Goal: Contribute content: Add original content to the website for others to see

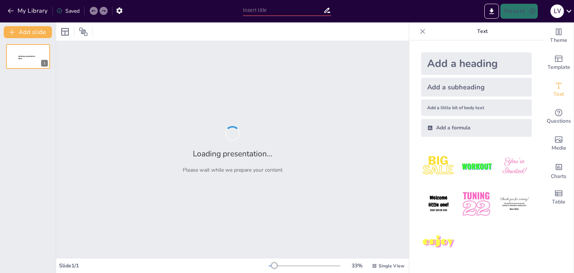
type input "Entendiendo el Síndrome del Ocaso: Lo Que Debes Saber"
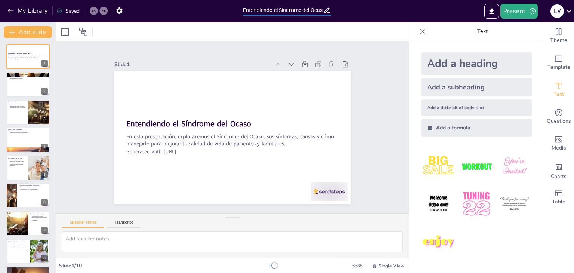
click at [303, 10] on input "Entendiendo el Síndrome del Ocaso: Lo Que Debes Saber" at bounding box center [283, 10] width 80 height 11
click at [517, 10] on button "Present" at bounding box center [519, 11] width 37 height 15
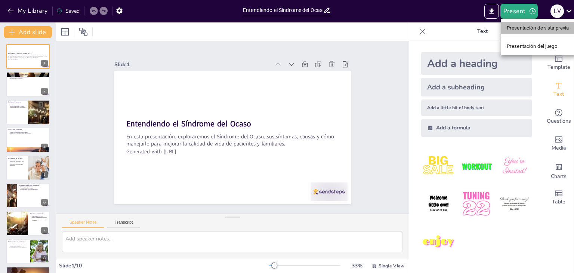
click at [527, 31] on font "Presentación de vista previa" at bounding box center [538, 27] width 62 height 7
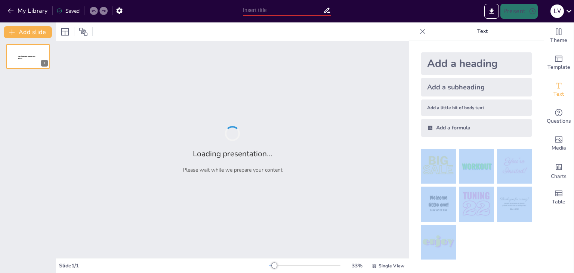
click at [419, 172] on div "My Library Saved Present l v Document fonts Roboto Popular fonts Lato Montserra…" at bounding box center [287, 136] width 574 height 273
type input "Entendiendo el Síndrome del Ocaso: Lo Que Debes Saber"
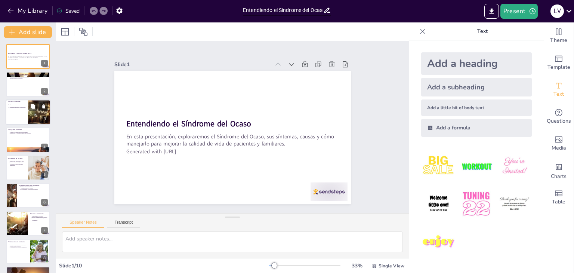
click at [17, 113] on div at bounding box center [28, 111] width 45 height 25
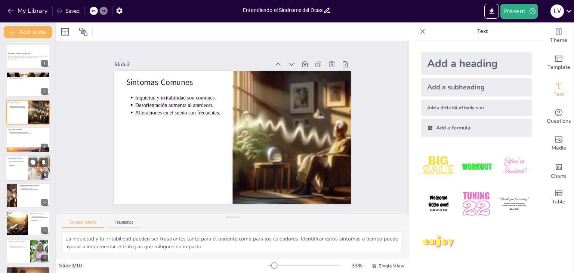
click at [21, 166] on div "Mantener una rutina diaria es clave. Crear un ambiente tranquilo ayuda. Activid…" at bounding box center [17, 163] width 18 height 6
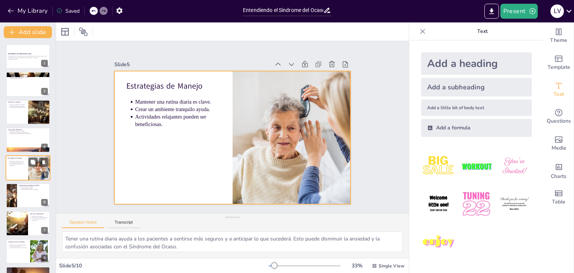
scroll to position [12, 0]
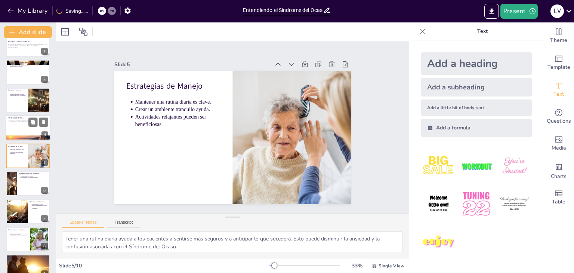
click at [17, 121] on p "La progresión de la demencia influye en la severidad." at bounding box center [28, 121] width 39 height 1
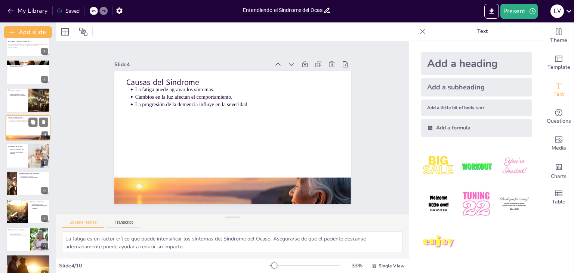
scroll to position [0, 0]
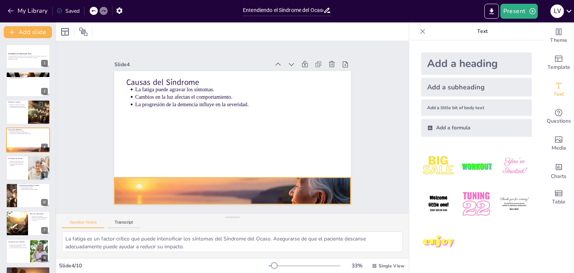
click at [224, 143] on div at bounding box center [225, 63] width 249 height 159
click at [201, 137] on icon at bounding box center [197, 133] width 7 height 7
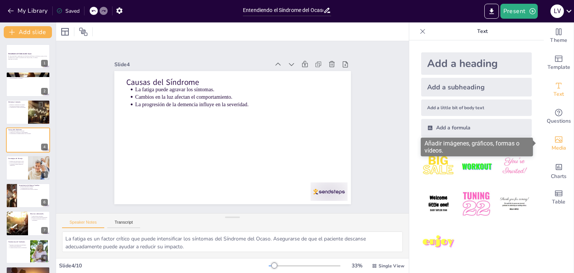
click at [555, 143] on icon "Add images, graphics, shapes or video" at bounding box center [559, 139] width 9 height 9
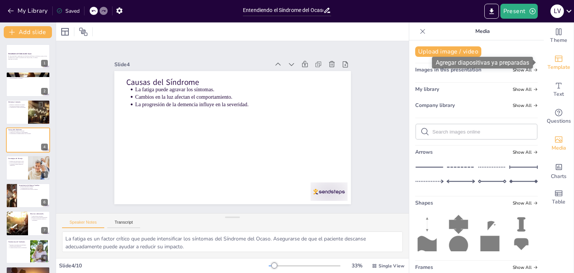
click at [556, 58] on icon "Add ready made slides" at bounding box center [558, 59] width 7 height 6
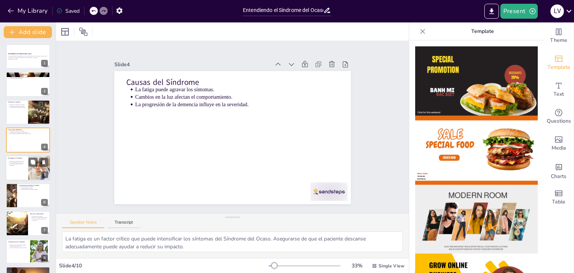
click at [31, 169] on div at bounding box center [39, 167] width 38 height 25
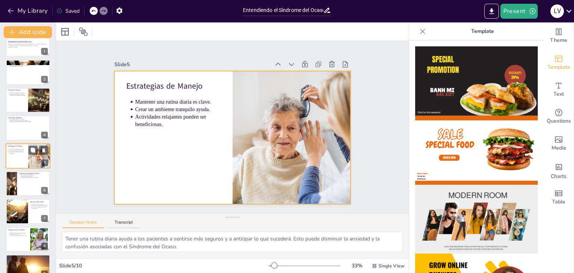
click at [21, 166] on div at bounding box center [28, 155] width 45 height 25
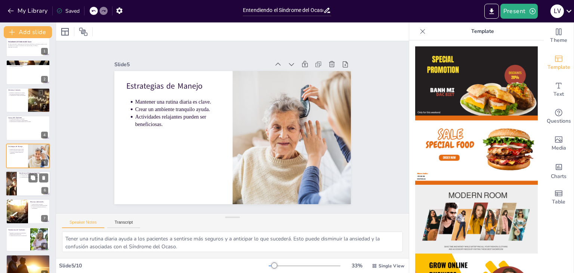
click at [19, 185] on div at bounding box center [28, 183] width 45 height 25
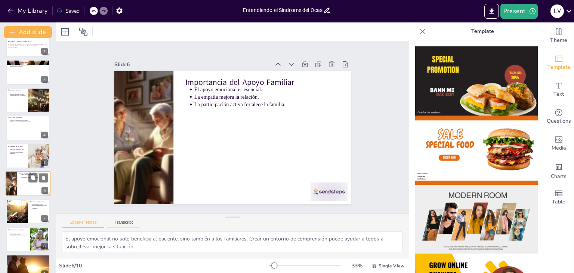
scroll to position [40, 0]
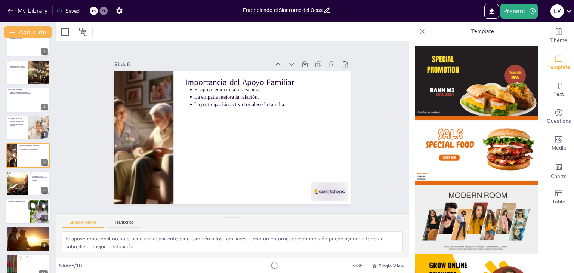
click at [19, 208] on div "Escuchar a otros puede ser reconfortante. Ofrecen nuevas perspectivas. Comparti…" at bounding box center [18, 205] width 20 height 5
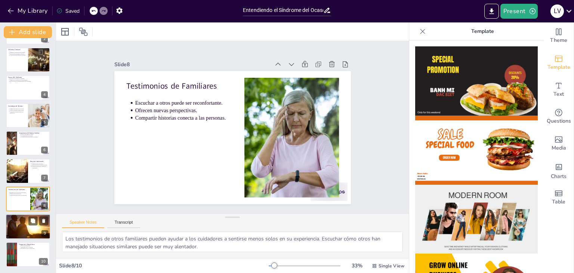
click at [13, 228] on div at bounding box center [28, 227] width 45 height 30
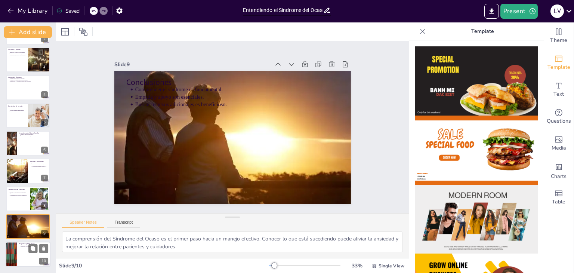
click at [14, 254] on div at bounding box center [11, 254] width 45 height 25
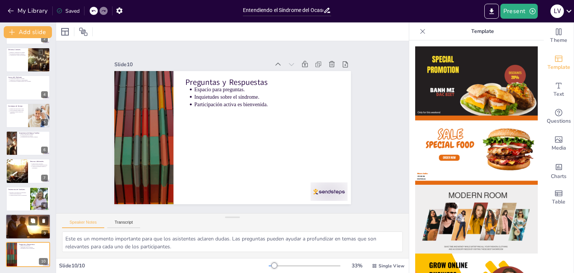
click at [16, 229] on div at bounding box center [28, 227] width 45 height 30
type textarea "La comprensión del Síndrome del Ocaso es el primer paso hacia un manejo efectiv…"
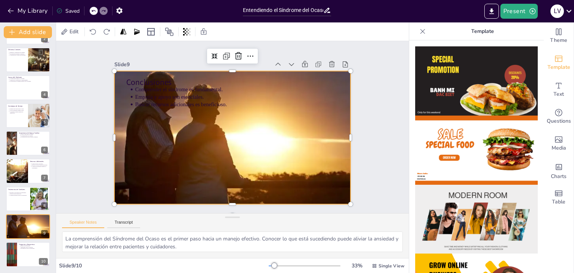
click at [259, 151] on div at bounding box center [230, 117] width 264 height 204
click at [300, 117] on icon at bounding box center [305, 122] width 11 height 11
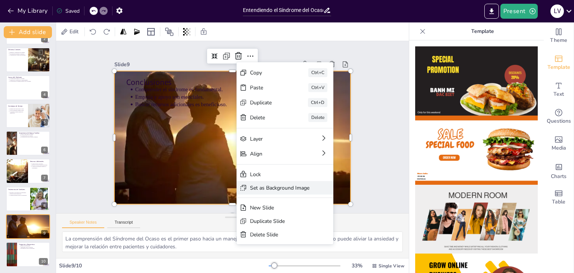
click at [115, 126] on div "Set as Background Image" at bounding box center [89, 105] width 52 height 41
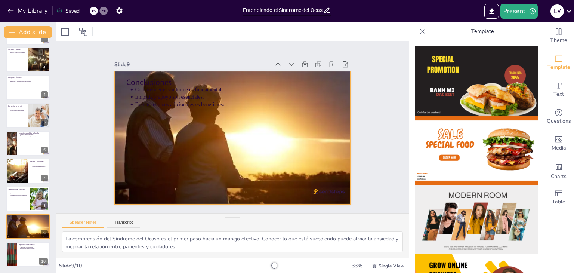
click at [269, 162] on div at bounding box center [222, 128] width 182 height 252
click at [233, 144] on div at bounding box center [238, 136] width 284 height 255
click at [512, 10] on button "Present" at bounding box center [519, 11] width 37 height 15
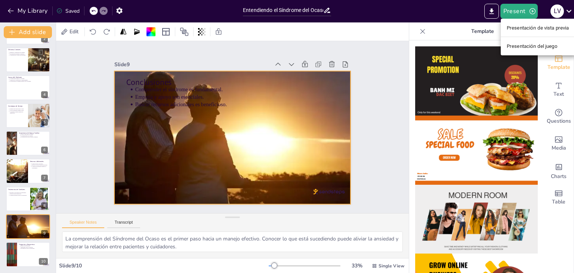
click at [528, 27] on font "Presentación de vista previa" at bounding box center [538, 28] width 62 height 6
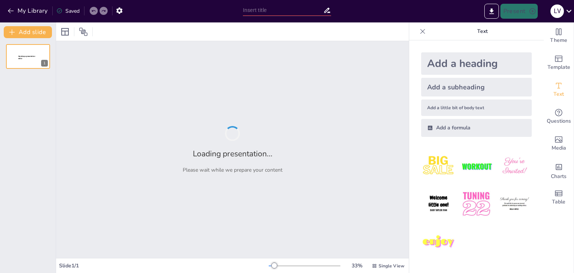
type input "Entendiendo el Síndrome del Ocaso: Lo Que Debes Saber"
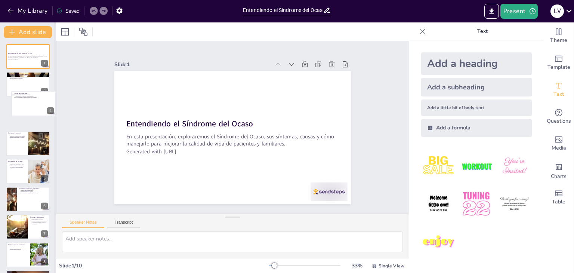
drag, startPoint x: 50, startPoint y: 128, endPoint x: 55, endPoint y: 88, distance: 39.7
click at [55, 88] on div "Add slide Entendiendo el Síndrome del Ocaso En esta presentación, exploraremos …" at bounding box center [28, 147] width 56 height 251
type textarea "La fatiga es un factor crítico que puede intensificar los síntomas del Síndrome…"
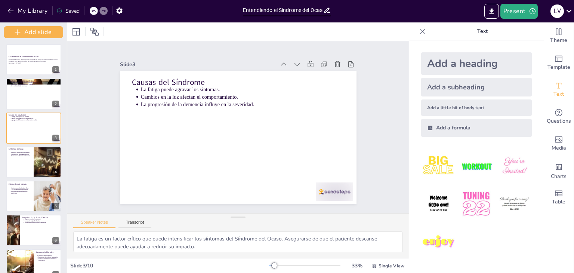
drag, startPoint x: 55, startPoint y: 141, endPoint x: 61, endPoint y: 107, distance: 34.7
click at [61, 107] on div "Add slide Entendiendo el Síndrome del Ocaso En esta presentación, exploraremos …" at bounding box center [33, 147] width 67 height 251
click at [23, 57] on strong "Entendiendo el Síndrome del Ocaso" at bounding box center [23, 56] width 30 height 3
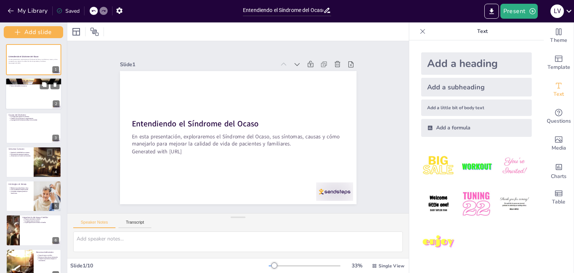
click at [33, 90] on div at bounding box center [34, 94] width 56 height 32
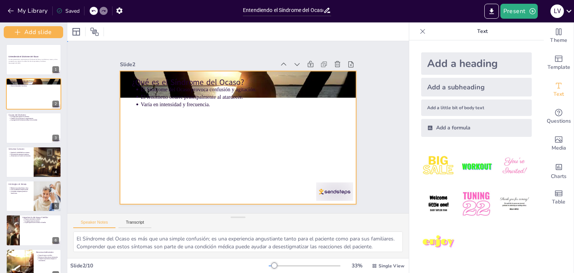
click at [275, 158] on div at bounding box center [230, 120] width 257 height 265
click at [92, 35] on icon at bounding box center [91, 31] width 7 height 7
click at [91, 30] on icon at bounding box center [91, 31] width 7 height 7
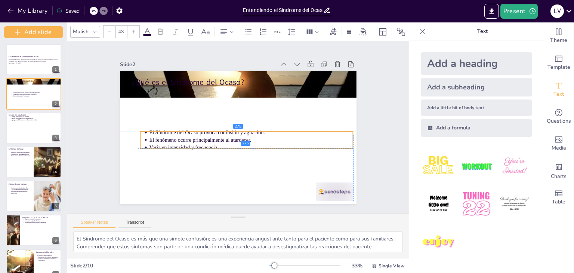
drag, startPoint x: 188, startPoint y: 89, endPoint x: 194, endPoint y: 135, distance: 46.4
click at [194, 135] on ul "El Síndrome del Ocaso provoca confusión y agitación. El fenómeno ocurre princip…" at bounding box center [228, 138] width 87 height 209
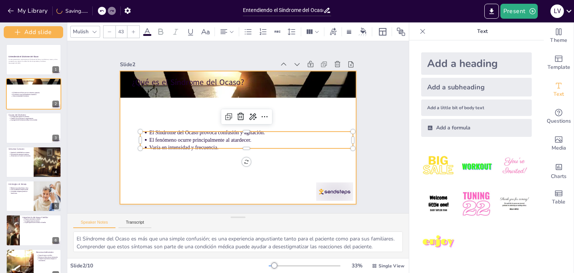
click at [160, 113] on div at bounding box center [236, 137] width 259 height 180
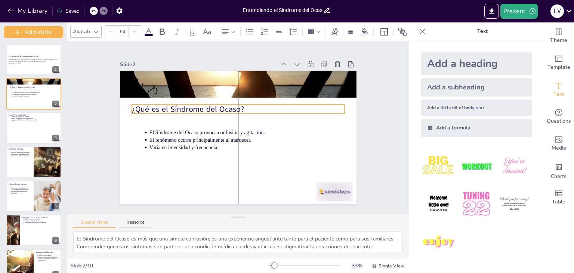
drag, startPoint x: 166, startPoint y: 80, endPoint x: 163, endPoint y: 107, distance: 27.0
click at [163, 107] on p "¿Qué es el Síndrome del Ocaso?" at bounding box center [247, 111] width 190 height 116
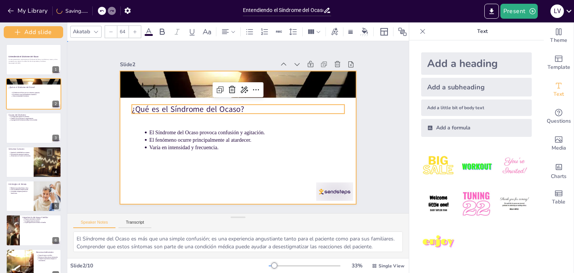
click at [320, 153] on div at bounding box center [236, 138] width 259 height 180
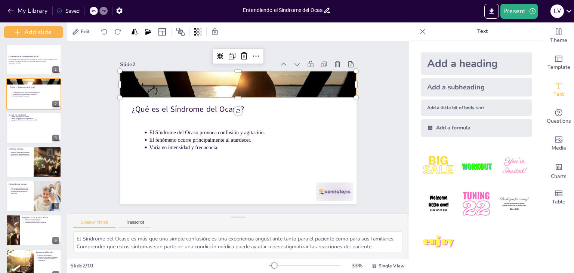
click at [300, 80] on div at bounding box center [270, 99] width 276 height 282
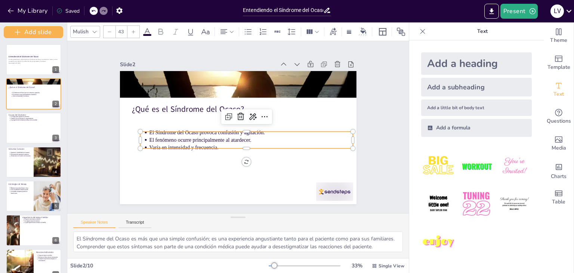
click at [303, 143] on p "Varía en intensidad y frecuencia." at bounding box center [232, 150] width 142 height 157
click at [358, 113] on div "Slide 1 Entendiendo el Síndrome del Ocaso En esta presentación, exploraremos el…" at bounding box center [238, 127] width 239 height 370
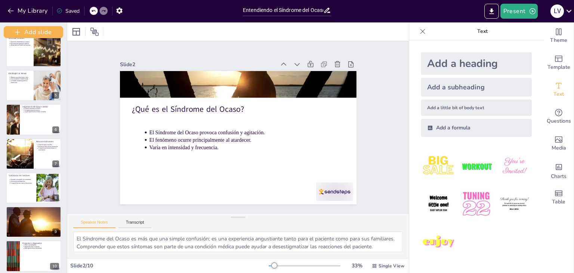
scroll to position [115, 0]
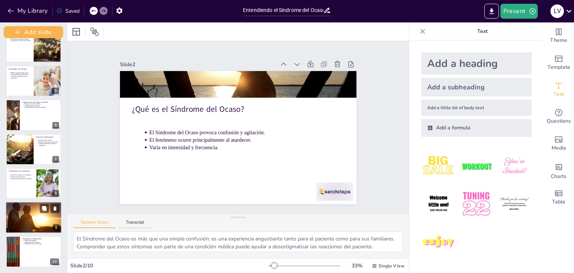
click at [40, 214] on div at bounding box center [34, 218] width 56 height 38
type textarea "La comprensión del Síndrome del Ocaso es el primer paso hacia un manejo efectiv…"
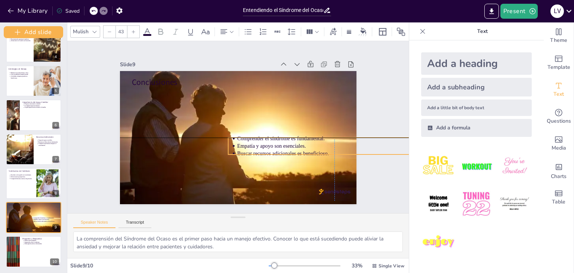
drag, startPoint x: 189, startPoint y: 92, endPoint x: 285, endPoint y: 143, distance: 108.4
click at [285, 143] on p "Empatía y apoyo son esenciales." at bounding box center [292, 215] width 142 height 157
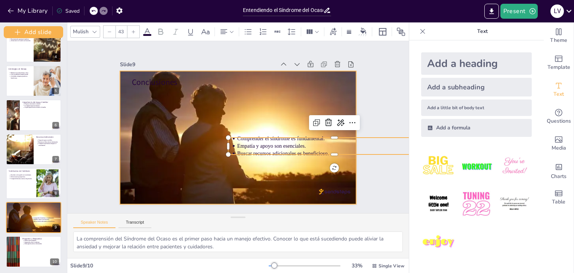
click at [274, 175] on div at bounding box center [228, 131] width 241 height 281
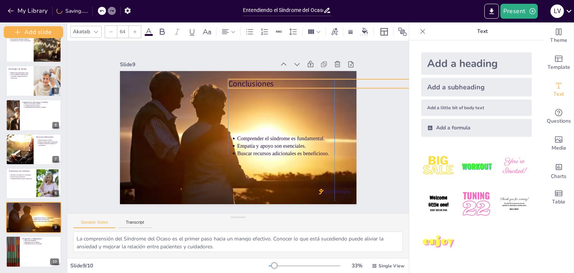
drag, startPoint x: 150, startPoint y: 80, endPoint x: 245, endPoint y: 82, distance: 95.8
click at [273, 107] on p "Conclusiones" at bounding box center [300, 212] width 55 height 211
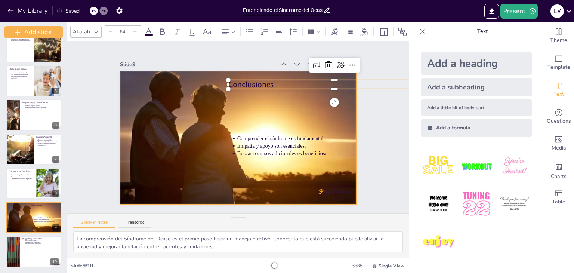
click at [246, 108] on div at bounding box center [232, 118] width 284 height 267
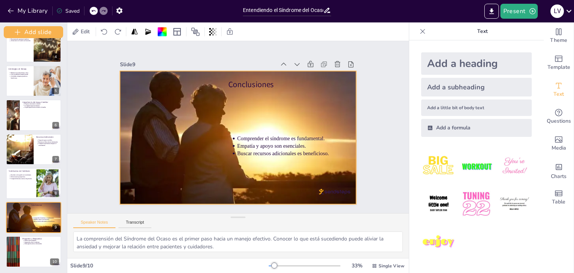
click at [69, 12] on div "Saved" at bounding box center [67, 10] width 23 height 7
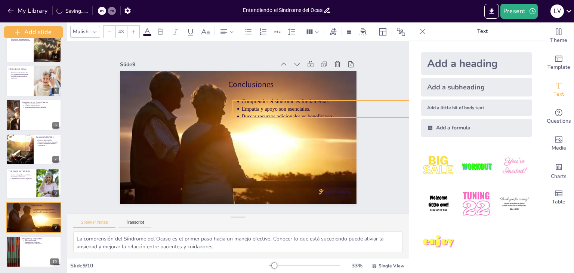
drag, startPoint x: 303, startPoint y: 143, endPoint x: 307, endPoint y: 106, distance: 37.3
click at [259, 134] on p "Empatía y apoyo son esenciales." at bounding box center [234, 234] width 50 height 201
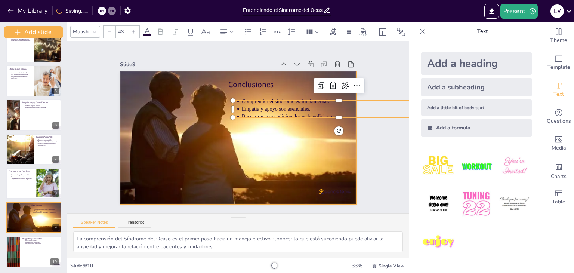
click at [296, 145] on div at bounding box center [228, 124] width 223 height 274
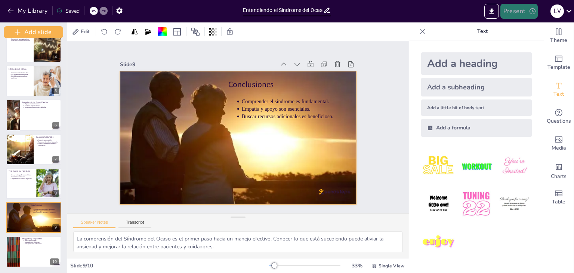
click at [521, 11] on button "Present" at bounding box center [519, 11] width 37 height 15
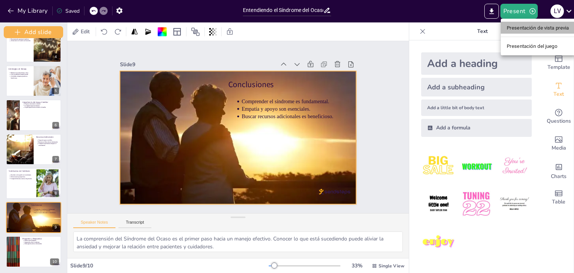
click at [529, 29] on font "Presentación de vista previa" at bounding box center [538, 28] width 62 height 6
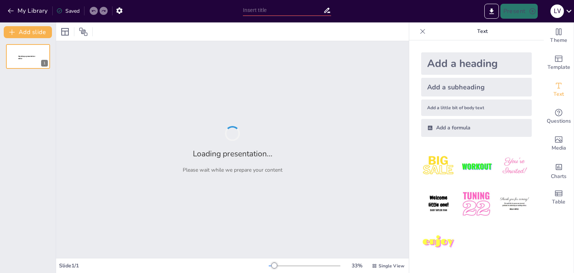
type input "Entendiendo el Síndrome del Ocaso: Lo Que Debes Saber"
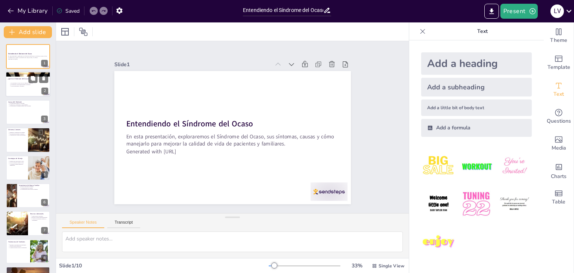
click at [14, 86] on p "Varía en intensidad y frecuencia." at bounding box center [30, 86] width 39 height 1
type textarea "El Síndrome del Ocaso es más que una simple confusión; es una experiencia angus…"
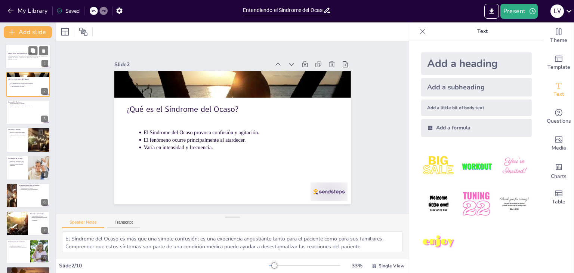
click at [16, 55] on div "En esta presentación, exploraremos el Síndrome del Ocaso, sus síntomas, causas …" at bounding box center [28, 57] width 40 height 5
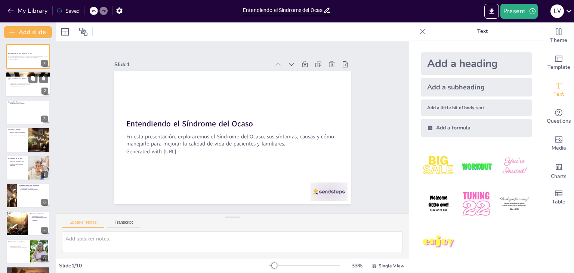
click at [17, 88] on div at bounding box center [28, 84] width 45 height 25
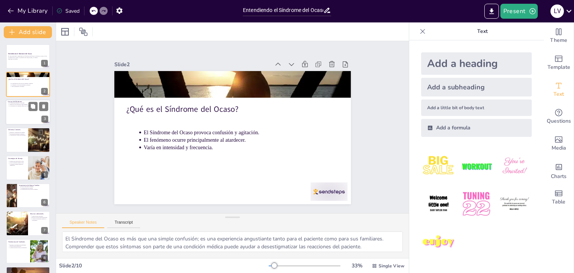
click at [19, 118] on div at bounding box center [28, 111] width 45 height 25
type textarea "La fatiga es un factor crítico que puede intensificar los síntomas del Síndrome…"
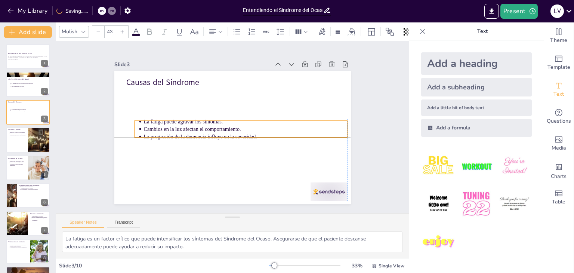
drag, startPoint x: 148, startPoint y: 95, endPoint x: 157, endPoint y: 125, distance: 31.5
click at [157, 125] on p "Cambios en la luz afectan el comportamiento." at bounding box center [244, 133] width 196 height 70
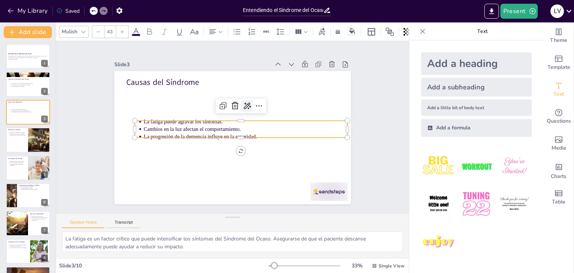
click at [246, 104] on icon at bounding box center [251, 109] width 10 height 10
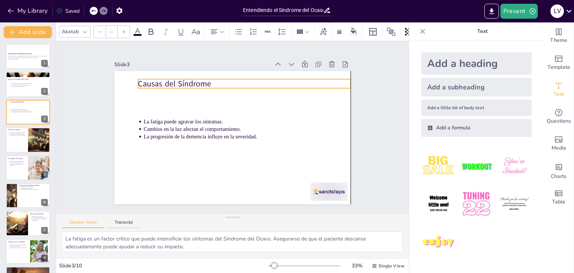
type input "64"
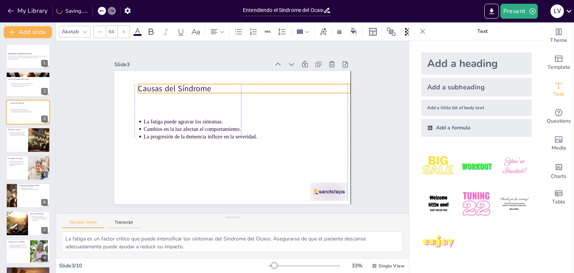
drag, startPoint x: 177, startPoint y: 76, endPoint x: 187, endPoint y: 83, distance: 12.4
click at [187, 119] on p "Causas del Síndrome" at bounding box center [237, 167] width 199 height 97
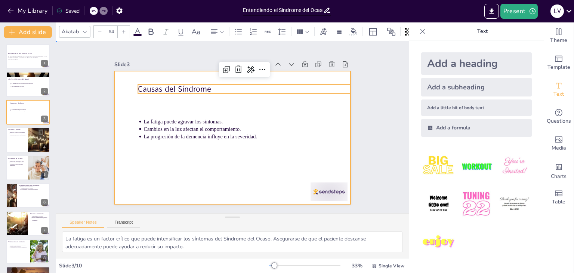
click at [292, 142] on div at bounding box center [224, 134] width 247 height 270
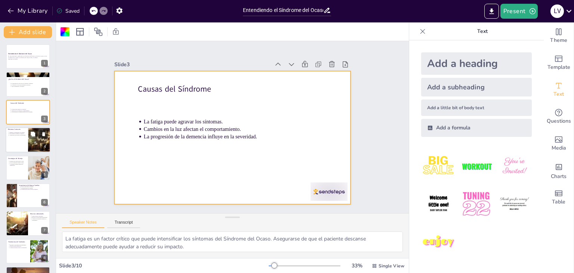
click at [13, 143] on div at bounding box center [28, 139] width 45 height 25
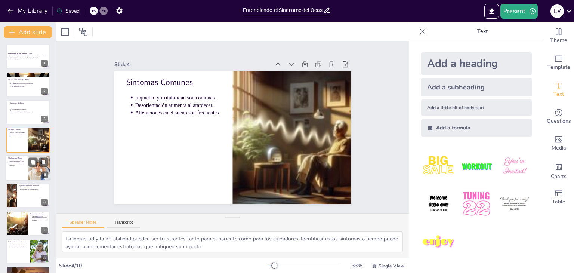
click at [14, 169] on div at bounding box center [28, 167] width 45 height 25
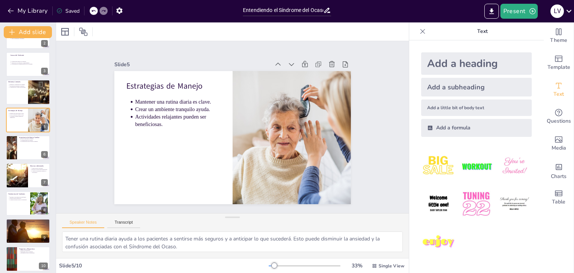
scroll to position [52, 0]
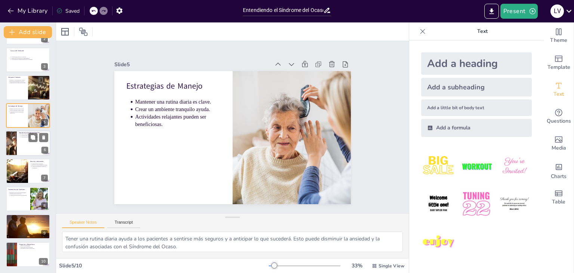
click at [17, 149] on div at bounding box center [28, 143] width 45 height 25
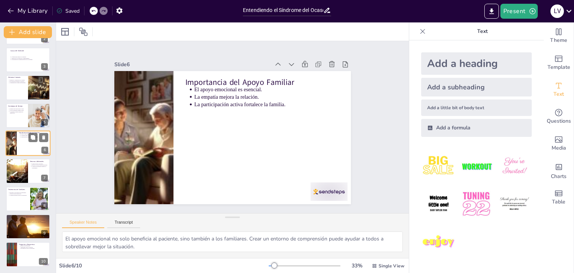
scroll to position [40, 0]
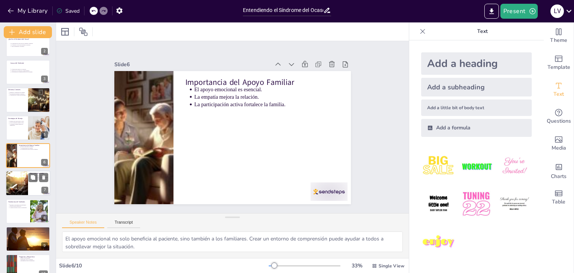
click at [13, 186] on div at bounding box center [17, 183] width 38 height 25
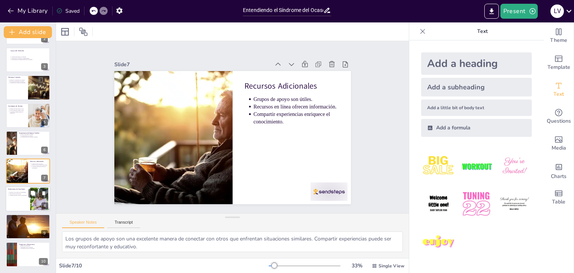
click at [11, 204] on div at bounding box center [28, 198] width 45 height 25
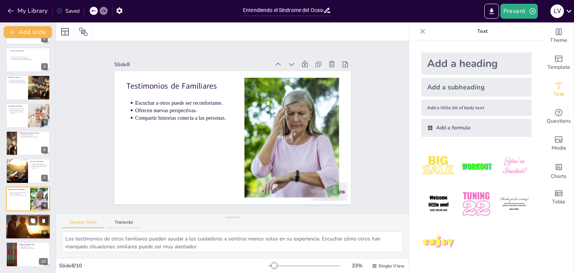
click at [15, 230] on div at bounding box center [28, 227] width 45 height 30
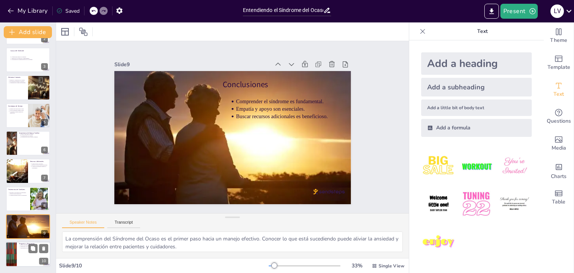
click at [18, 253] on div at bounding box center [28, 254] width 45 height 25
type textarea "Este es un momento importante para que los asistentes aclaren dudas. Las pregun…"
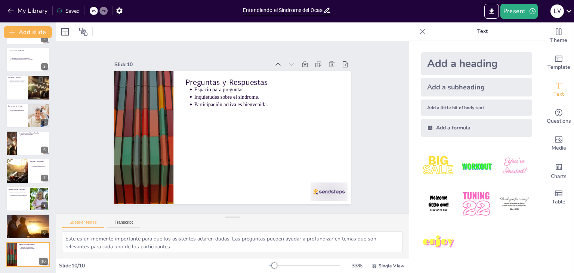
click at [68, 8] on div "Saved" at bounding box center [67, 10] width 23 height 7
click at [522, 9] on button "Present" at bounding box center [519, 11] width 37 height 15
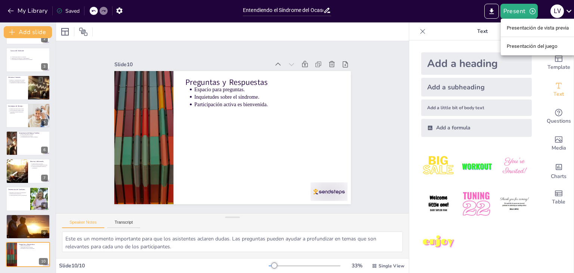
click at [529, 49] on font "Presentación del juego" at bounding box center [532, 46] width 51 height 6
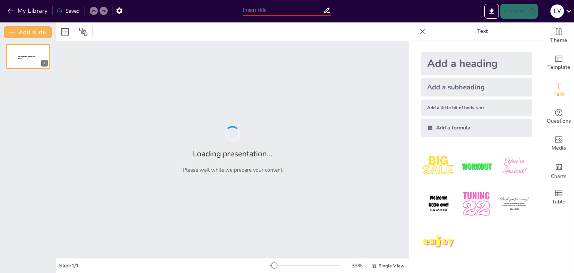
type input "Entendiendo el Síndrome del Ocaso: Lo Que Debes Saber"
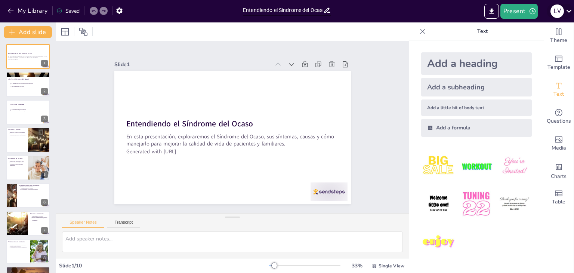
click at [571, 13] on icon at bounding box center [569, 11] width 10 height 10
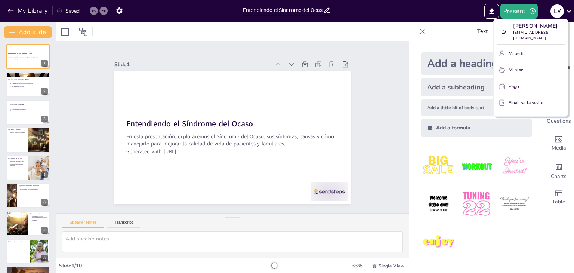
click at [570, 12] on div at bounding box center [287, 136] width 574 height 273
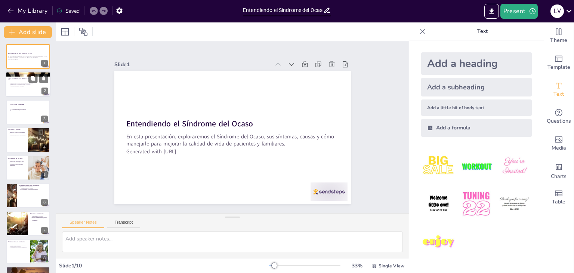
click at [20, 89] on div at bounding box center [28, 84] width 45 height 25
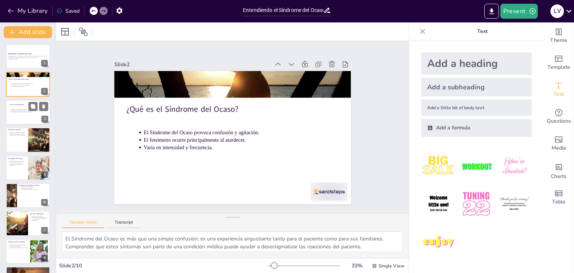
click at [22, 122] on div at bounding box center [28, 111] width 45 height 25
type textarea "La fatiga es un factor crítico que puede intensificar los síntomas del Síndrome…"
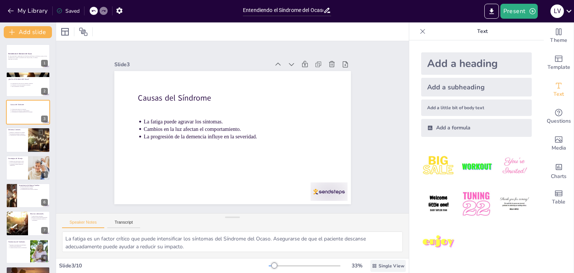
click at [389, 268] on span "Single View" at bounding box center [392, 266] width 26 height 6
click at [447, 264] on div at bounding box center [477, 204] width 123 height 123
click at [60, 11] on icon at bounding box center [59, 11] width 6 height 6
click at [492, 9] on icon "Export to PowerPoint" at bounding box center [492, 11] width 4 height 6
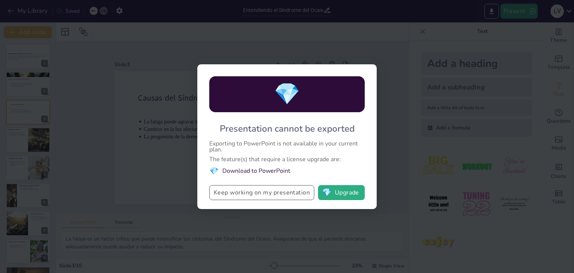
click at [275, 193] on button "Keep working on my presentation" at bounding box center [261, 192] width 105 height 15
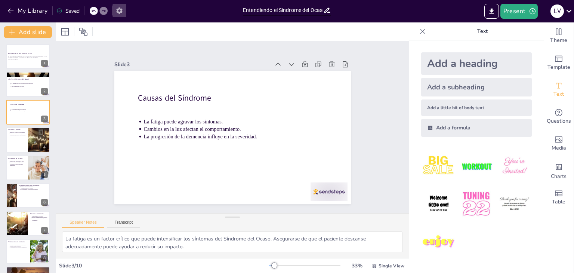
click at [119, 11] on icon "button" at bounding box center [120, 11] width 8 height 8
click at [119, 9] on icon "button" at bounding box center [119, 10] width 6 height 6
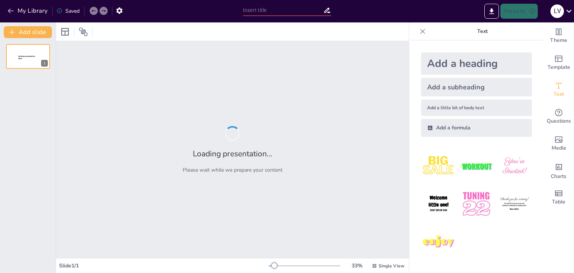
type input "Entendiendo el Síndrome del Ocaso: Lo Que Debes Saber"
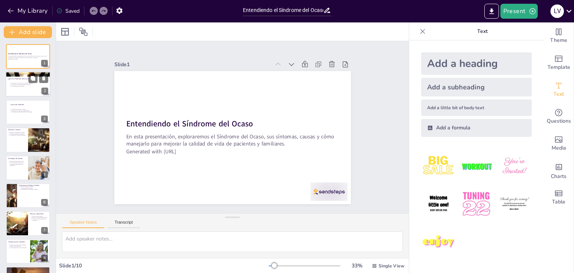
click at [18, 89] on div at bounding box center [28, 84] width 45 height 25
type textarea "El Síndrome del Ocaso es más que una simple confusión; es una experiencia angus…"
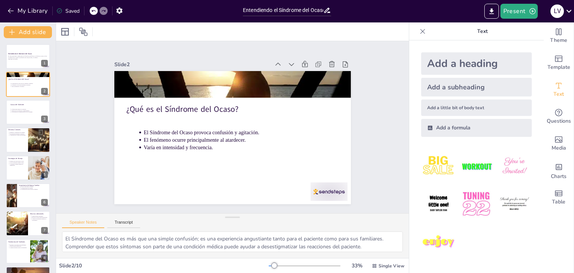
click at [410, 201] on div "Add a heading Add a subheading Add a little bit of body text Add a formula" at bounding box center [477, 156] width 135 height 233
drag, startPoint x: 338, startPoint y: 213, endPoint x: 269, endPoint y: 226, distance: 70.1
click at [269, 226] on div "Speaker Notes Transcript" at bounding box center [232, 223] width 353 height 18
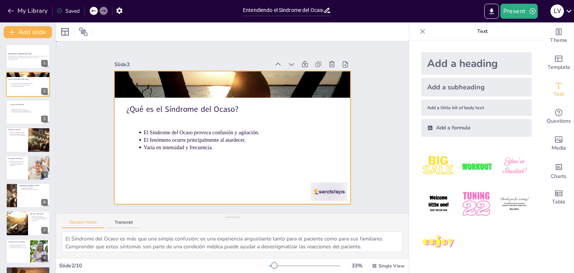
click at [186, 182] on div at bounding box center [239, 118] width 270 height 247
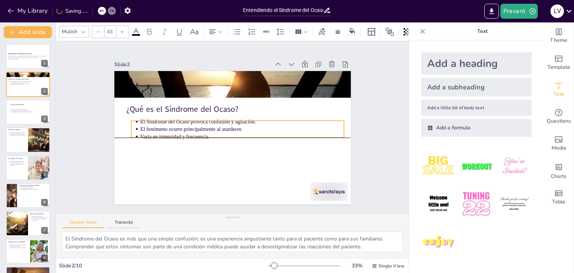
drag, startPoint x: 206, startPoint y: 139, endPoint x: 203, endPoint y: 126, distance: 13.2
click at [203, 126] on p "El fenómeno ocurre principalmente al atardecer." at bounding box center [229, 118] width 108 height 180
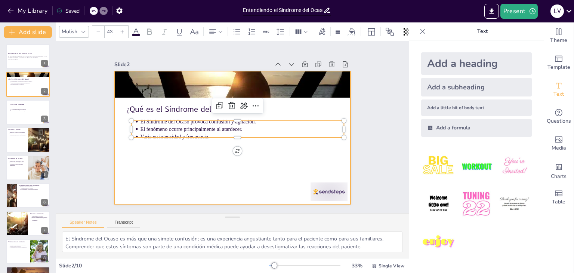
click at [172, 184] on div at bounding box center [243, 125] width 180 height 259
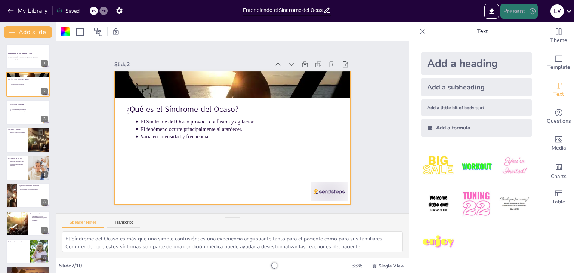
click at [527, 13] on button "Present" at bounding box center [519, 11] width 37 height 15
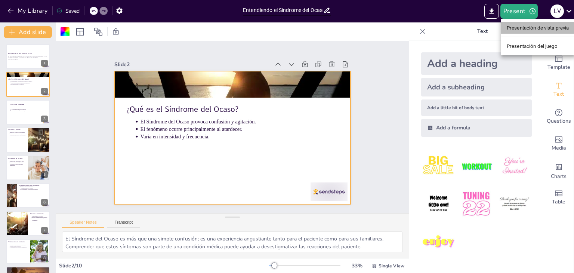
click at [531, 28] on font "Presentación de vista previa" at bounding box center [538, 28] width 62 height 6
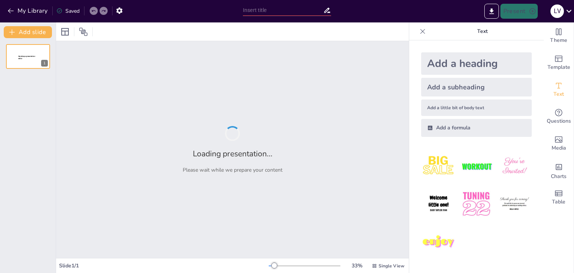
type input "Entendiendo el Síndrome del Ocaso: Lo Que Debes Saber"
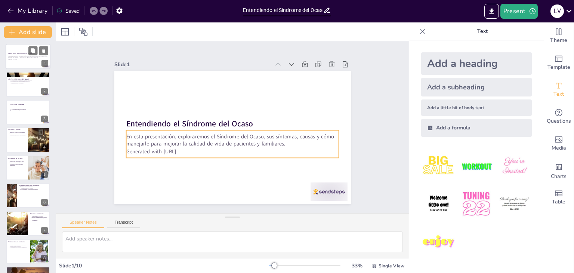
click at [18, 56] on p "En esta presentación, exploraremos el Síndrome del Ocaso, sus síntomas, causas …" at bounding box center [28, 57] width 40 height 3
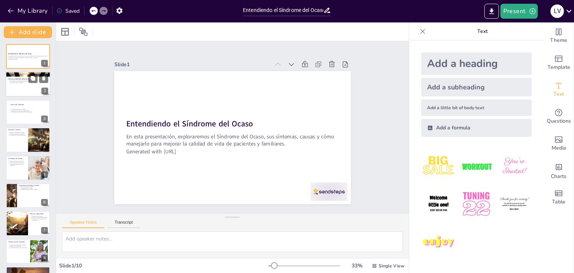
click at [15, 89] on div at bounding box center [28, 84] width 45 height 25
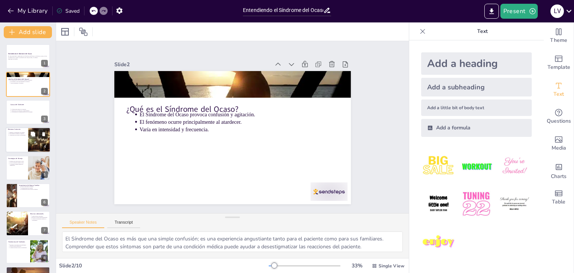
click at [18, 135] on p "Alteraciones en el sueño son frecuentes." at bounding box center [17, 135] width 16 height 1
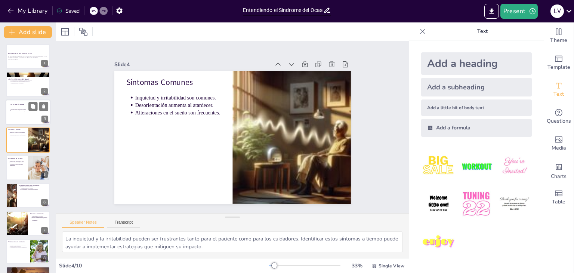
click at [22, 114] on div at bounding box center [28, 111] width 45 height 25
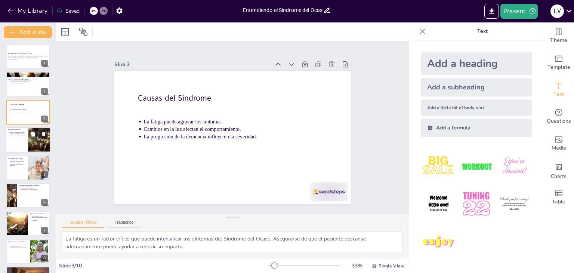
click at [19, 145] on div at bounding box center [28, 139] width 45 height 25
type textarea "La inquietud y la irritabilidad pueden ser frustrantes tanto para el paciente c…"
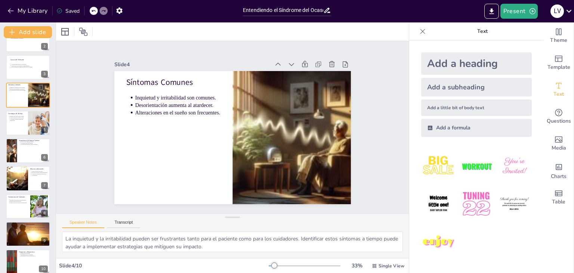
scroll to position [52, 0]
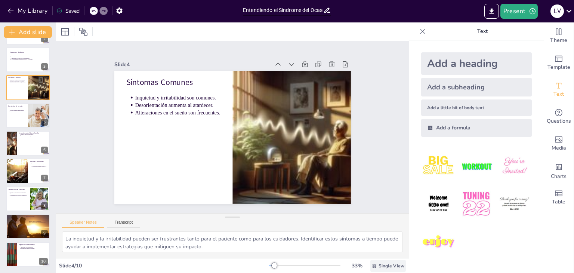
click at [383, 264] on span "Single View" at bounding box center [392, 266] width 26 height 6
click at [377, 140] on div "Slide 1 Entendiendo el Síndrome del Ocaso En esta presentación, exploraremos el…" at bounding box center [232, 126] width 364 height 377
click at [69, 12] on div "Saved" at bounding box center [67, 10] width 23 height 7
click at [419, 31] on icon at bounding box center [422, 31] width 7 height 7
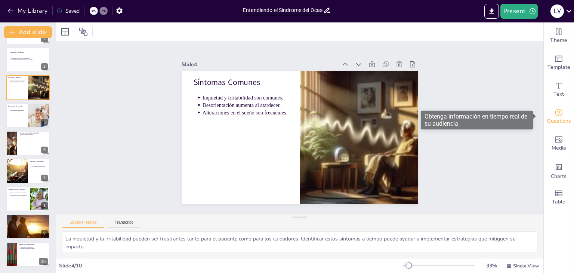
click at [555, 110] on icon "Get real-time input from your audience" at bounding box center [559, 112] width 9 height 9
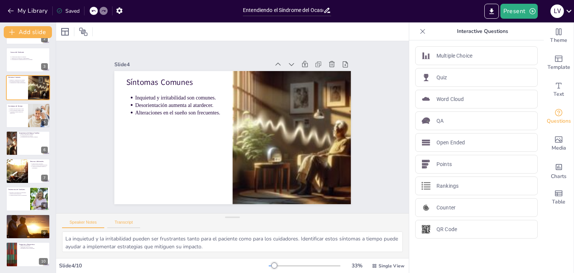
click at [131, 222] on button "Transcript" at bounding box center [123, 224] width 33 height 8
click at [83, 223] on button "Speaker Notes" at bounding box center [83, 224] width 42 height 8
click at [419, 33] on icon at bounding box center [422, 31] width 7 height 7
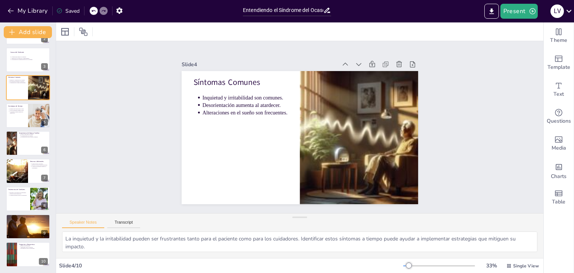
scroll to position [0, 0]
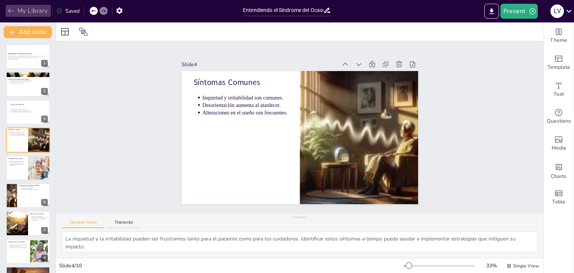
click at [34, 8] on button "My Library" at bounding box center [28, 11] width 45 height 12
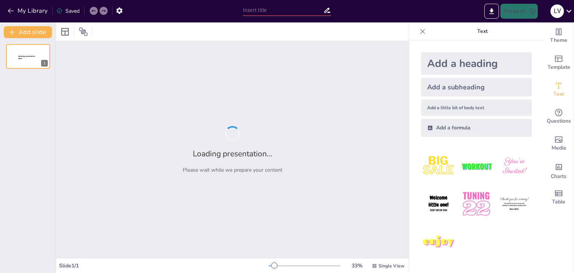
type input "Entendiendo el Síndrome del Ocaso: Lo Que Debes Saber"
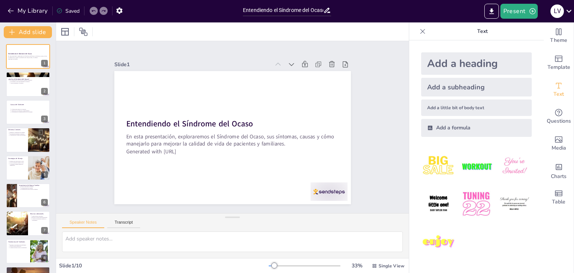
click at [64, 13] on div "Saved" at bounding box center [67, 10] width 23 height 7
click at [11, 91] on div at bounding box center [28, 84] width 45 height 25
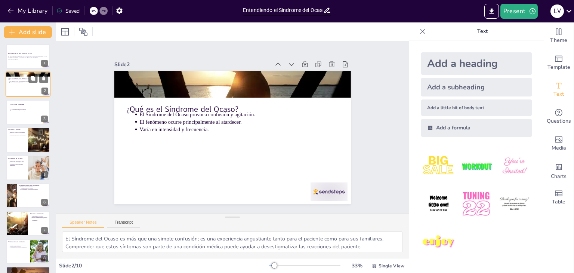
click at [11, 91] on div at bounding box center [28, 84] width 45 height 25
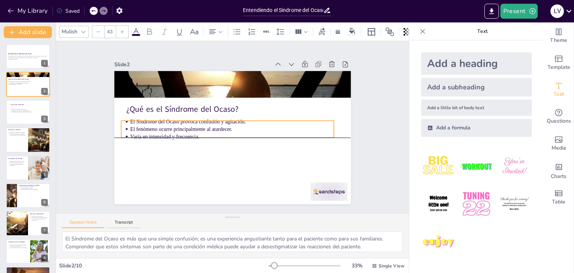
drag, startPoint x: 138, startPoint y: 121, endPoint x: 129, endPoint y: 127, distance: 11.1
click at [141, 127] on p "El fenómeno ocurre principalmente al atardecer." at bounding box center [231, 128] width 180 height 108
click at [220, 131] on p "Varía en intensidad y frecuencia." at bounding box center [222, 127] width 108 height 180
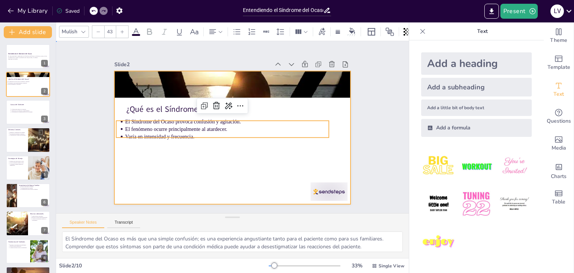
click at [187, 143] on div at bounding box center [228, 136] width 272 height 234
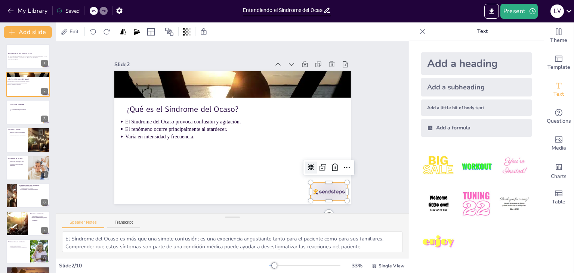
click at [216, 218] on div at bounding box center [201, 238] width 29 height 41
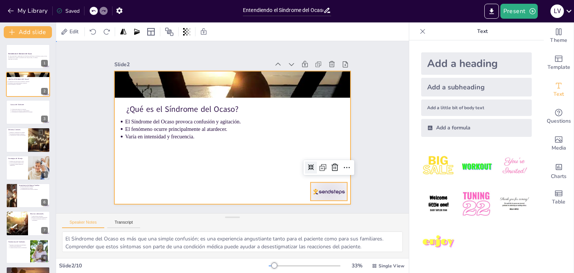
click at [229, 185] on div at bounding box center [222, 128] width 157 height 249
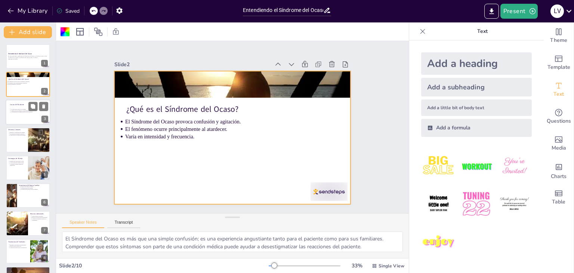
click at [16, 119] on div at bounding box center [28, 111] width 45 height 25
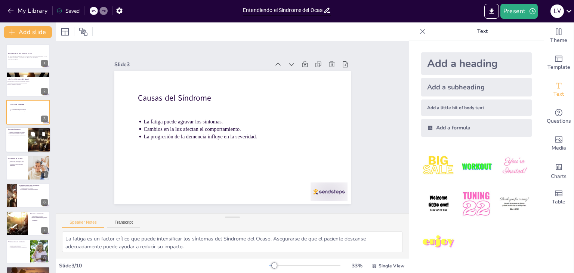
click at [20, 140] on div at bounding box center [28, 139] width 45 height 25
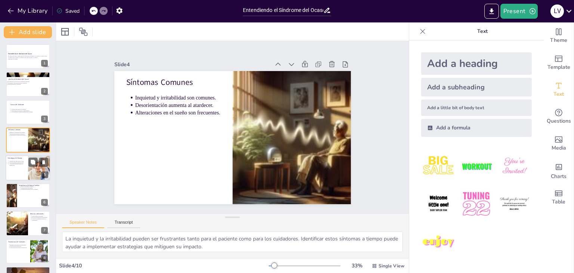
click at [15, 168] on div at bounding box center [28, 167] width 45 height 25
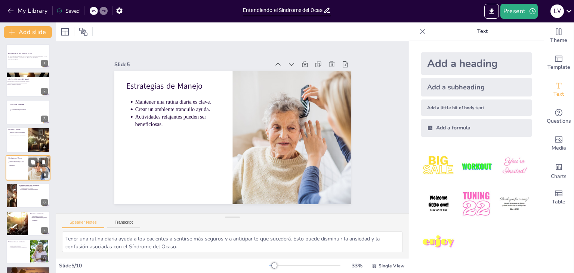
scroll to position [12, 0]
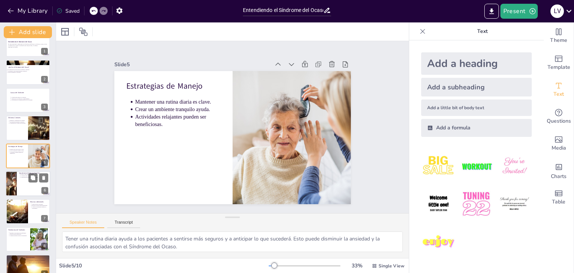
click at [18, 191] on div at bounding box center [28, 183] width 45 height 25
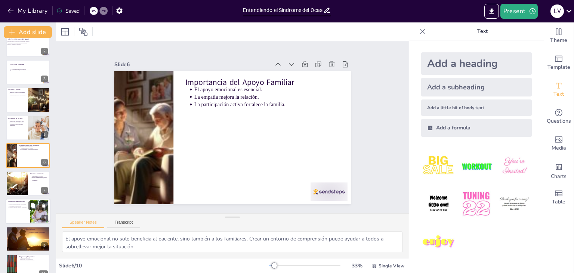
click at [15, 213] on div at bounding box center [28, 211] width 45 height 25
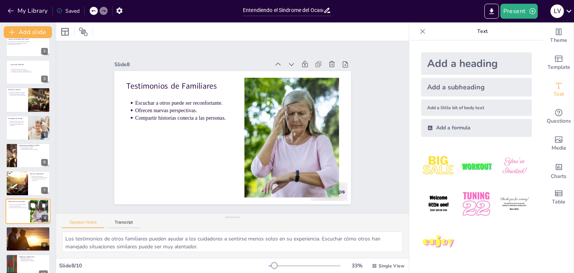
scroll to position [52, 0]
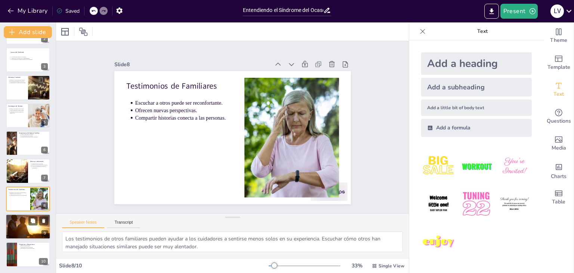
click at [15, 228] on div at bounding box center [28, 227] width 45 height 30
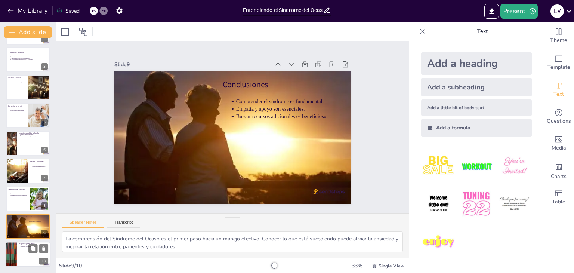
click at [15, 249] on div at bounding box center [11, 254] width 45 height 25
type textarea "Este es un momento importante para que los asistentes aclaren dudas. Las pregun…"
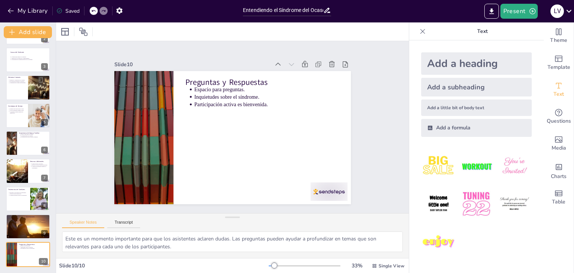
click at [69, 10] on div "Saved" at bounding box center [67, 10] width 23 height 7
click at [69, 9] on div "Saved" at bounding box center [67, 10] width 23 height 7
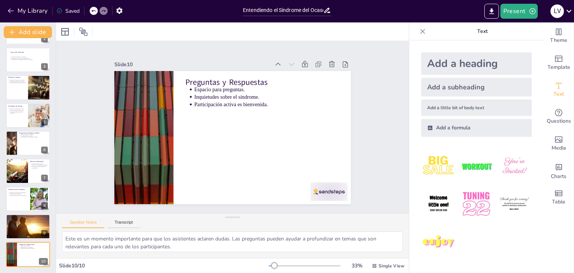
drag, startPoint x: 404, startPoint y: 203, endPoint x: 411, endPoint y: 236, distance: 34.5
click at [411, 236] on div "Add a heading Add a subheading Add a little bit of body text Add a formula" at bounding box center [477, 156] width 135 height 233
click at [491, 12] on icon "Export to PowerPoint" at bounding box center [492, 11] width 8 height 8
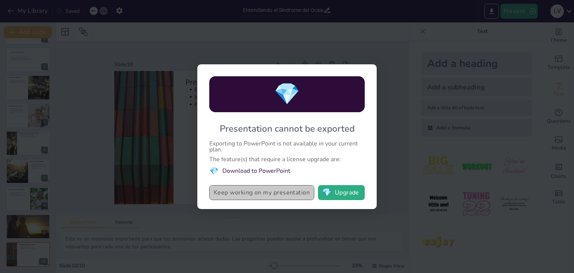
click at [277, 193] on button "Keep working on my presentation" at bounding box center [261, 192] width 105 height 15
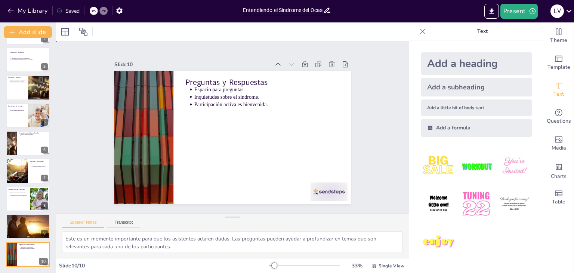
click at [370, 188] on div "Slide 1 Entendiendo el Síndrome del Ocaso En esta presentación, exploraremos el…" at bounding box center [232, 127] width 389 height 273
click at [123, 12] on icon "button" at bounding box center [120, 11] width 8 height 8
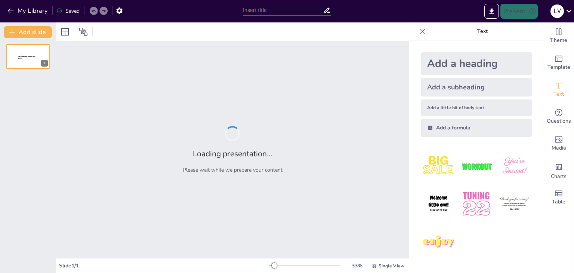
type input "Entendiendo el Síndrome del Ocaso: Lo Que Debes Saber"
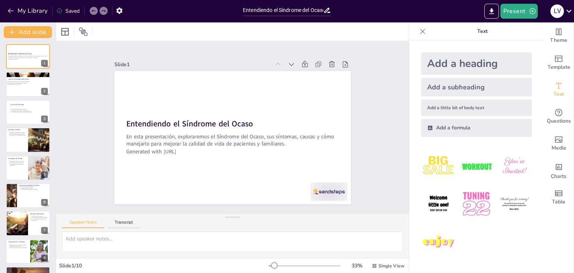
click at [69, 9] on div "Saved" at bounding box center [67, 10] width 23 height 7
click at [278, 11] on input "Entendiendo el Síndrome del Ocaso: Lo Que Debes Saber" at bounding box center [283, 10] width 80 height 11
click at [327, 9] on icon at bounding box center [328, 10] width 8 height 8
click at [526, 13] on button "Present" at bounding box center [519, 11] width 37 height 15
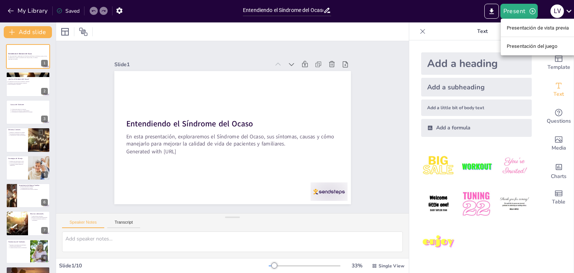
click at [520, 26] on font "Presentación de vista previa" at bounding box center [538, 28] width 62 height 6
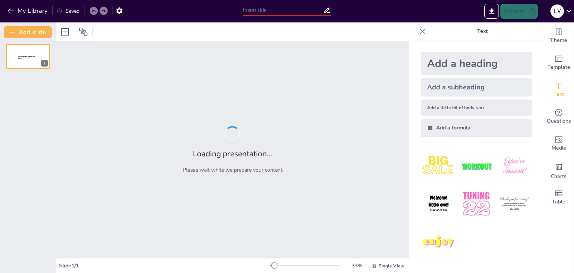
type input "Entendiendo el Síndrome del Ocaso: Lo Que Debes Saber"
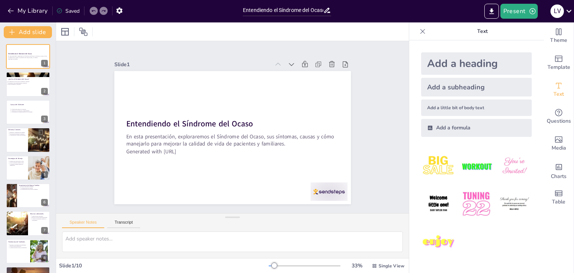
drag, startPoint x: 56, startPoint y: 121, endPoint x: 53, endPoint y: 177, distance: 56.2
click at [53, 177] on div "Document fonts Roboto Recently used Akatab Popular fonts Lato Montserrat Open S…" at bounding box center [287, 147] width 574 height 251
click at [21, 83] on p "El fenómeno ocurre principalmente al atardecer." at bounding box center [26, 82] width 39 height 1
type textarea "El Síndrome del Ocaso es más que una simple confusión; es una experiencia angus…"
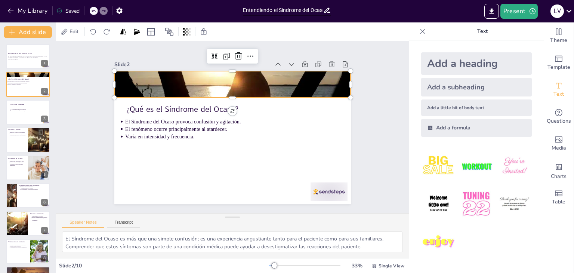
click at [287, 81] on div at bounding box center [207, 161] width 284 height 267
click at [93, 10] on icon at bounding box center [93, 11] width 4 height 4
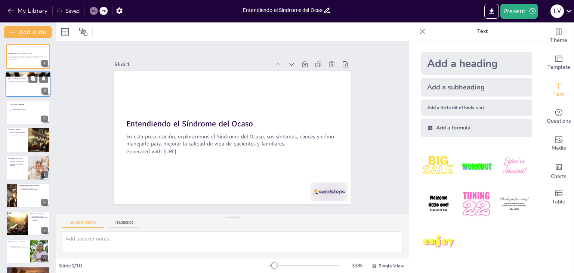
click at [19, 81] on p "El Síndrome del Ocaso provoca confusión y agitación." at bounding box center [26, 81] width 39 height 1
type textarea "El Síndrome del Ocaso es más que una simple confusión; es una experiencia angus…"
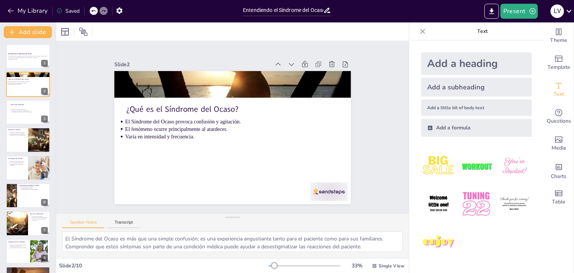
click at [61, 7] on div "Saved" at bounding box center [67, 10] width 23 height 7
click at [72, 13] on div "Saved" at bounding box center [67, 10] width 23 height 7
click at [65, 126] on div "Slide 1 Entendiendo el Síndrome del Ocaso En esta presentación, exploraremos el…" at bounding box center [232, 127] width 353 height 172
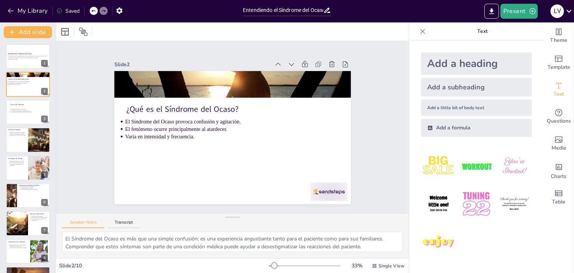
click at [65, 126] on div "Slide 1 Entendiendo el Síndrome del Ocaso En esta presentación, exploraremos el…" at bounding box center [232, 127] width 387 height 347
click at [12, 9] on icon "button" at bounding box center [10, 10] width 7 height 7
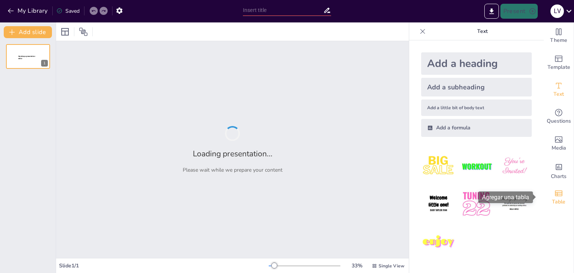
type input "Entendiendo el Síndrome del Ocaso: Lo Que Debes Saber"
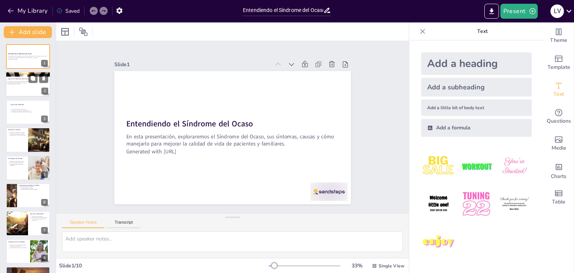
click at [18, 86] on div at bounding box center [28, 84] width 45 height 25
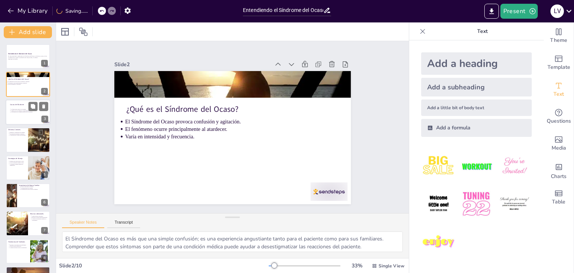
click at [11, 121] on div at bounding box center [28, 111] width 45 height 25
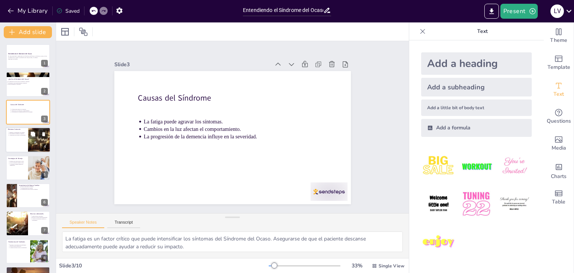
click at [15, 141] on div at bounding box center [28, 139] width 45 height 25
type textarea "La inquietud y la irritabilidad pueden ser frustrantes tanto para el paciente c…"
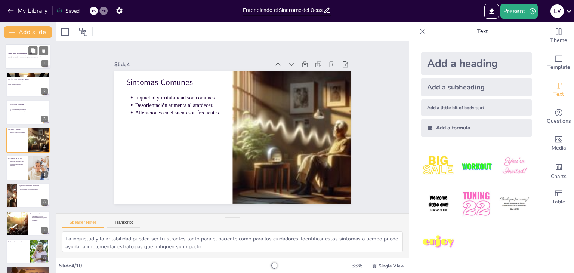
click at [17, 62] on div at bounding box center [28, 56] width 45 height 25
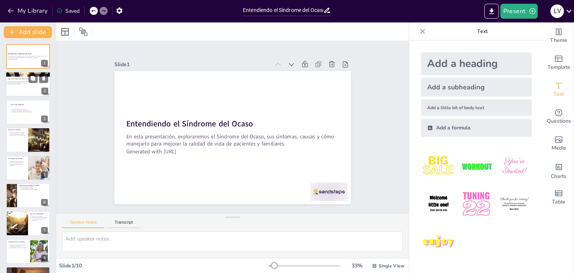
click at [15, 83] on p "Varía en intensidad y frecuencia." at bounding box center [26, 83] width 39 height 1
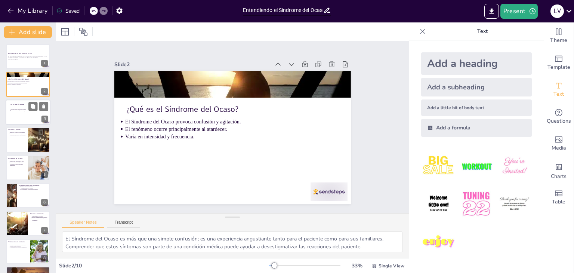
click at [18, 118] on div at bounding box center [28, 111] width 45 height 25
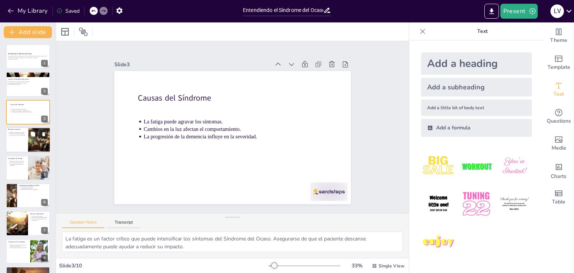
click at [16, 144] on div at bounding box center [28, 139] width 45 height 25
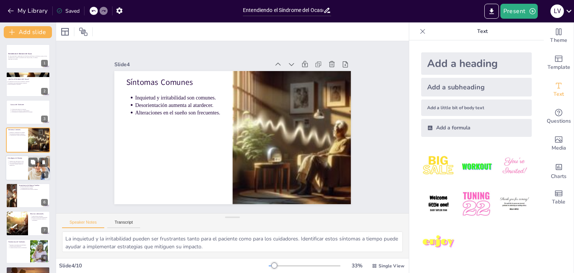
click at [15, 174] on div at bounding box center [28, 167] width 45 height 25
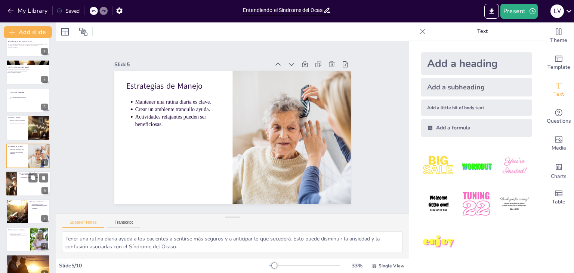
click at [13, 190] on div at bounding box center [11, 183] width 45 height 25
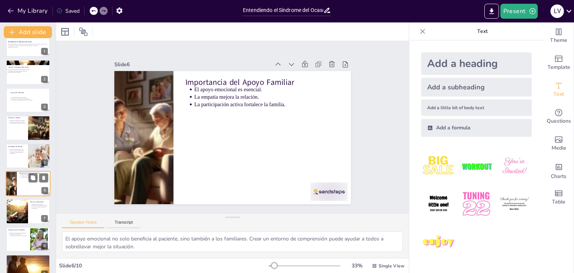
scroll to position [40, 0]
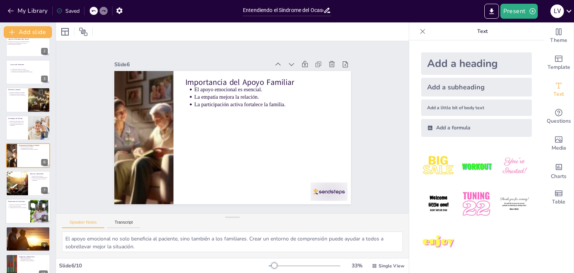
click at [12, 215] on div at bounding box center [28, 211] width 45 height 25
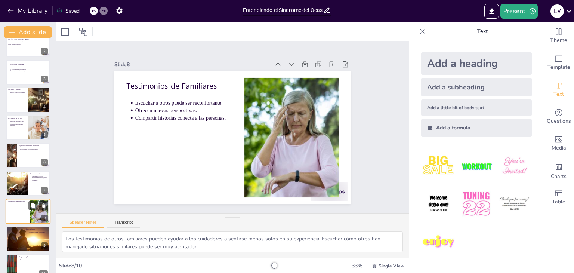
scroll to position [52, 0]
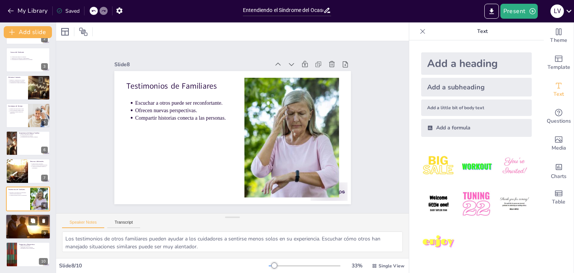
click at [12, 219] on div at bounding box center [28, 227] width 45 height 30
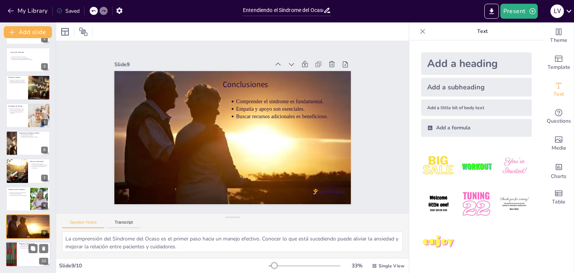
click at [13, 250] on div at bounding box center [11, 254] width 45 height 25
type textarea "Este es un momento importante para que los asistentes aclaren dudas. Las pregun…"
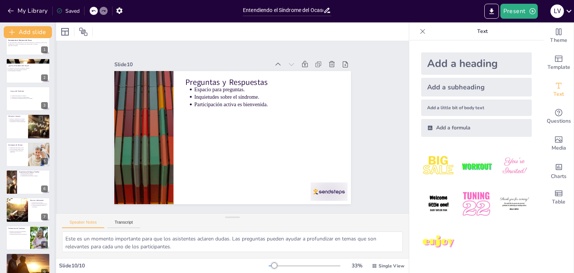
scroll to position [0, 0]
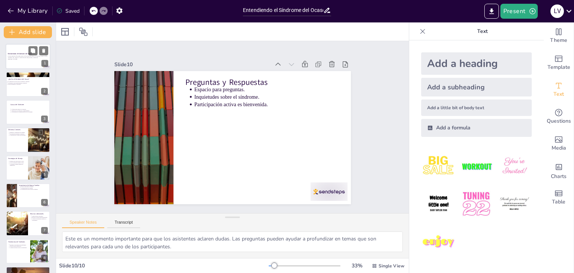
click at [23, 56] on p "En esta presentación, exploraremos el Síndrome del Ocaso, sus síntomas, causas …" at bounding box center [28, 57] width 40 height 3
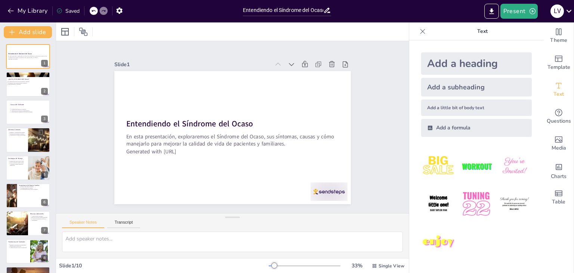
click at [419, 34] on icon at bounding box center [422, 31] width 7 height 7
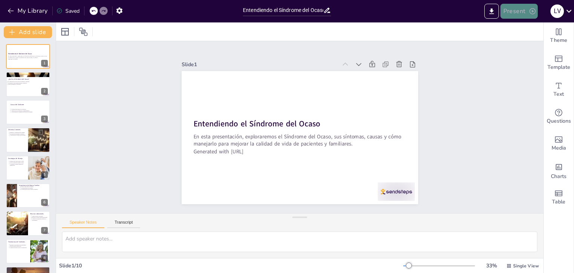
click at [522, 10] on button "Present" at bounding box center [519, 11] width 37 height 15
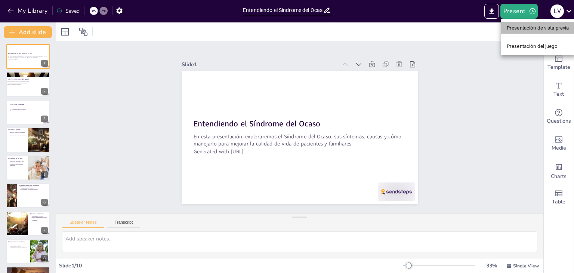
click at [519, 31] on font "Presentación de vista previa" at bounding box center [538, 27] width 62 height 7
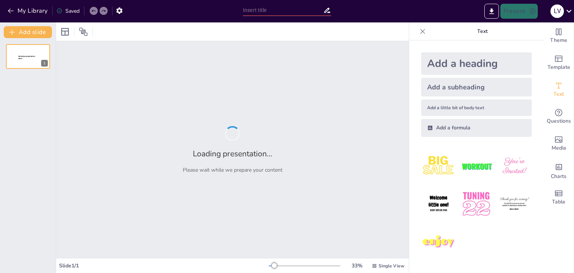
type input "Entendiendo el Síndrome del Ocaso: Lo Que Debes Saber"
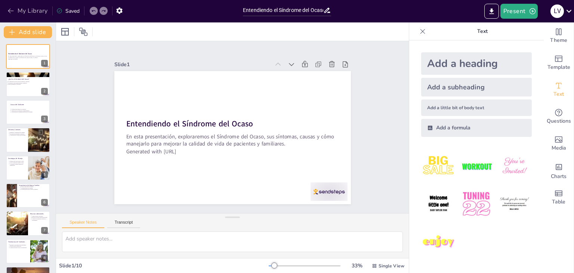
click at [24, 16] on button "My Library" at bounding box center [28, 11] width 45 height 12
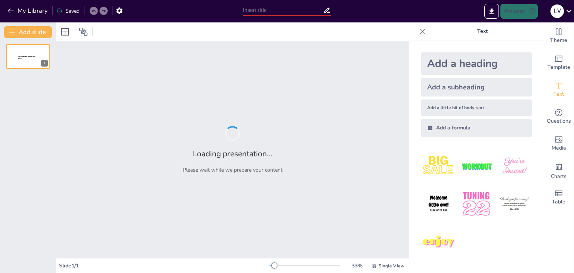
type input "Entendiendo el Síndrome del Ocaso: Lo Que Debes Saber"
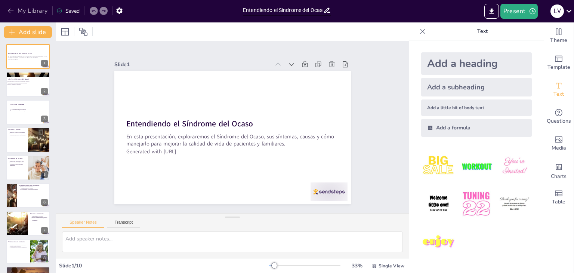
click at [8, 9] on icon "button" at bounding box center [10, 10] width 7 height 7
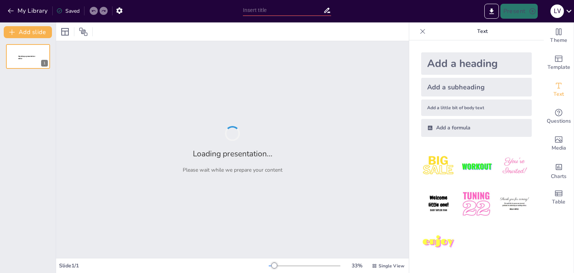
type input "Entendiendo el Síndrome del Ocaso: Lo Que Debes Saber"
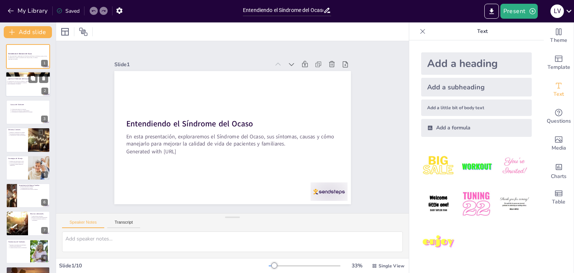
click at [26, 87] on div at bounding box center [28, 84] width 45 height 25
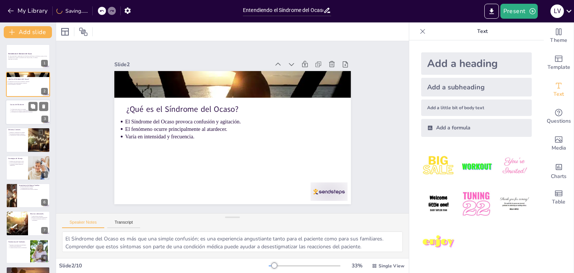
click at [18, 107] on div at bounding box center [28, 111] width 45 height 25
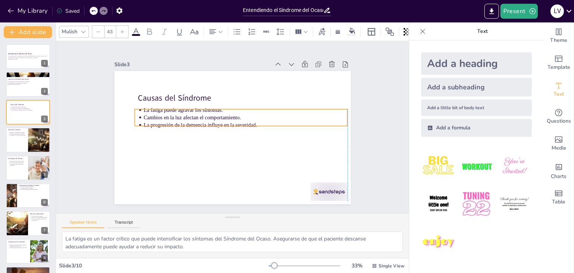
drag, startPoint x: 155, startPoint y: 118, endPoint x: 153, endPoint y: 106, distance: 11.7
click at [157, 106] on p "La fatiga puede agravar los síntomas." at bounding box center [251, 117] width 189 height 90
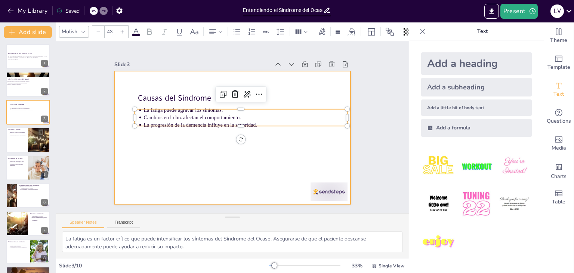
click at [150, 157] on div at bounding box center [228, 137] width 270 height 218
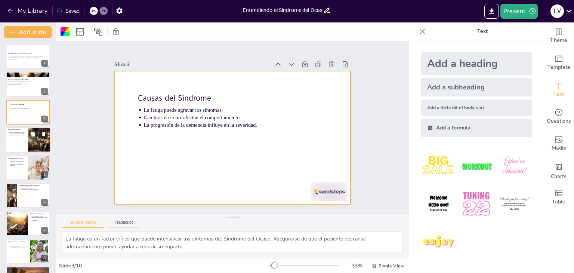
click at [24, 146] on div at bounding box center [28, 139] width 45 height 25
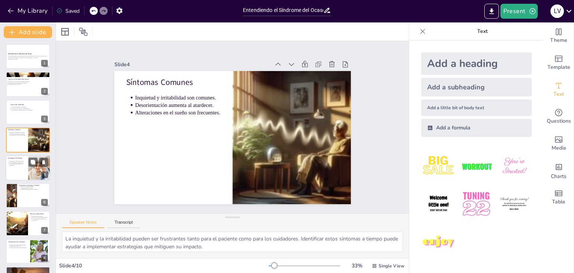
click at [23, 167] on div at bounding box center [28, 167] width 45 height 25
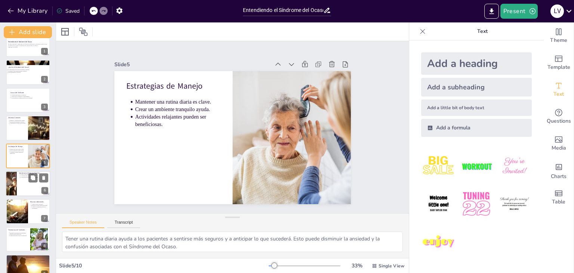
click at [15, 189] on div at bounding box center [11, 183] width 45 height 25
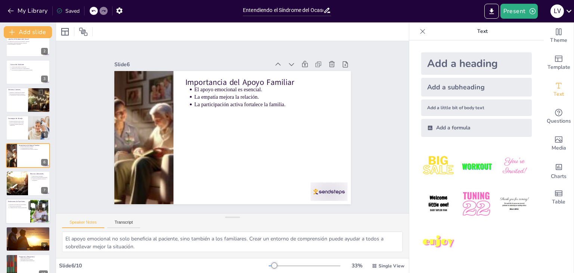
click at [15, 207] on p "Compartir historias conecta a las personas." at bounding box center [18, 207] width 19 height 1
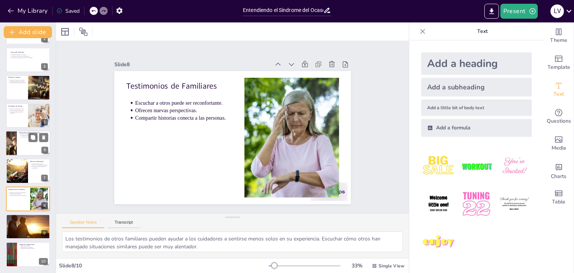
click at [16, 151] on div at bounding box center [11, 143] width 45 height 25
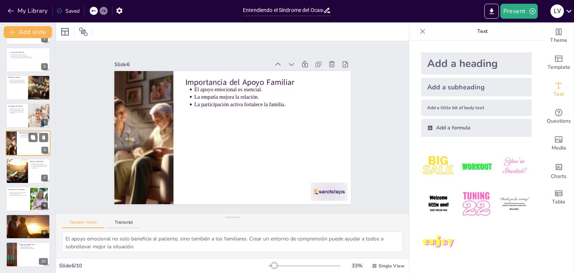
scroll to position [40, 0]
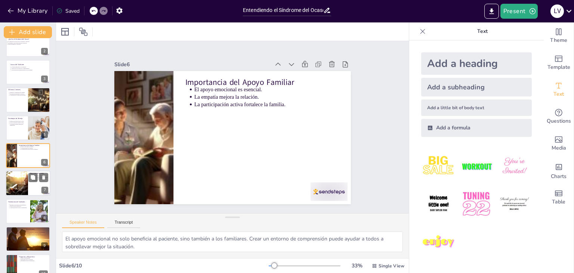
click at [17, 192] on div at bounding box center [17, 183] width 38 height 25
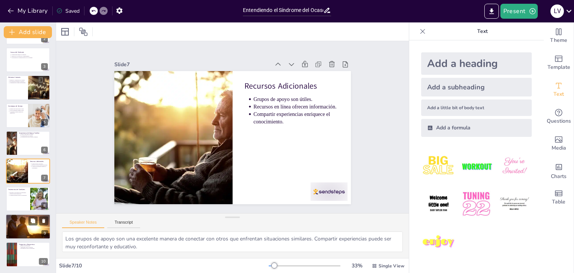
click at [18, 224] on div at bounding box center [28, 227] width 45 height 30
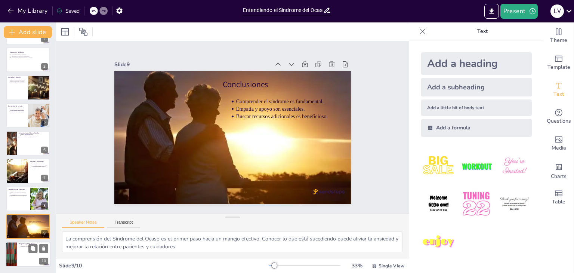
click at [22, 258] on div at bounding box center [28, 254] width 45 height 25
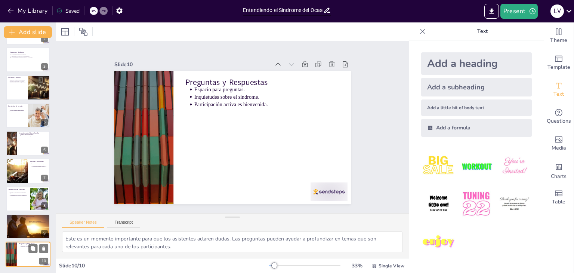
click at [22, 258] on div at bounding box center [28, 254] width 45 height 25
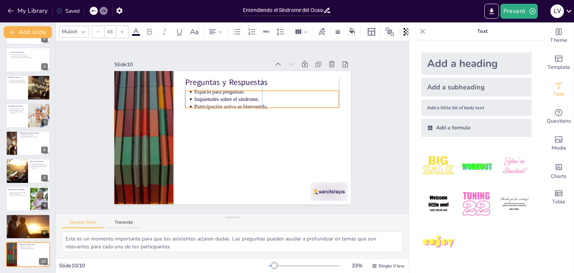
click at [216, 98] on p "Inquietudes sobre el síndrome." at bounding box center [277, 124] width 122 height 91
click at [17, 232] on div at bounding box center [28, 227] width 45 height 30
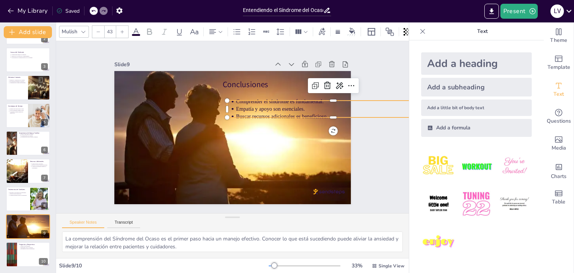
click at [254, 102] on p "Comprender el síndrome es fundamental." at bounding box center [339, 147] width 189 height 90
click at [254, 135] on p "Comprender el síndrome es fundamental." at bounding box center [236, 235] width 50 height 201
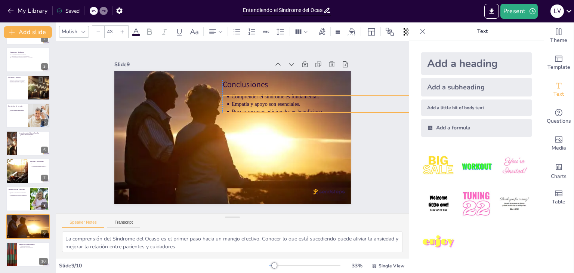
drag, startPoint x: 251, startPoint y: 99, endPoint x: 249, endPoint y: 94, distance: 5.2
click at [255, 109] on p "Comprender el síndrome es fundamental." at bounding box center [309, 199] width 108 height 180
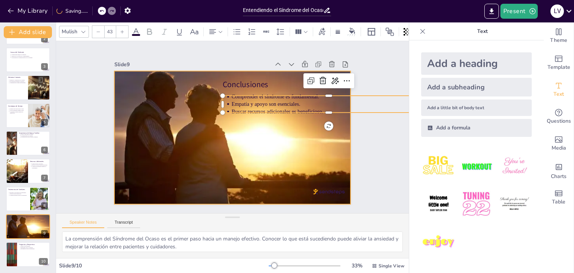
click at [256, 123] on div at bounding box center [226, 135] width 284 height 267
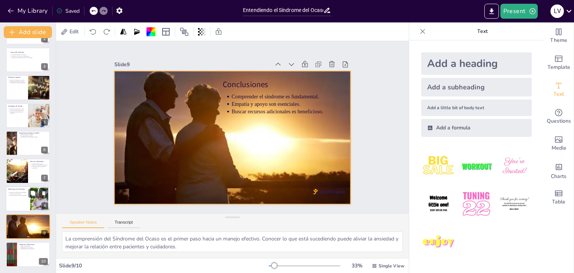
click at [19, 192] on p "Escuchar a otros puede ser reconfortante." at bounding box center [18, 191] width 19 height 1
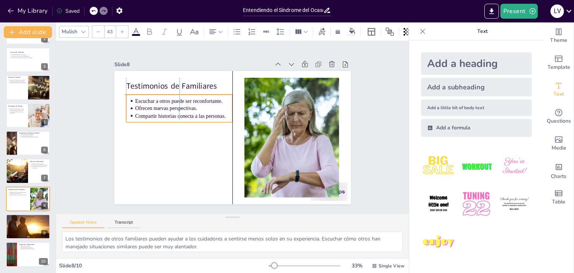
drag, startPoint x: 139, startPoint y: 109, endPoint x: 138, endPoint y: 104, distance: 5.0
click at [156, 104] on p "Ofrecen nuevas perspectivas." at bounding box center [200, 86] width 88 height 55
click at [18, 173] on div at bounding box center [17, 171] width 38 height 25
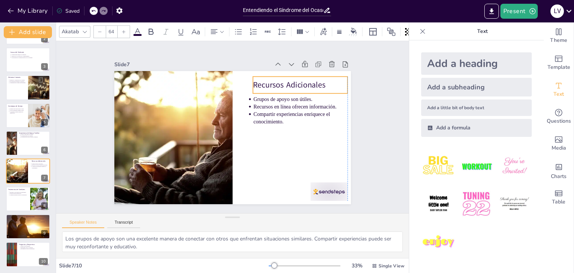
drag, startPoint x: 285, startPoint y: 84, endPoint x: 292, endPoint y: 83, distance: 7.2
click at [292, 92] on p "Recursos Adicionales" at bounding box center [311, 116] width 91 height 49
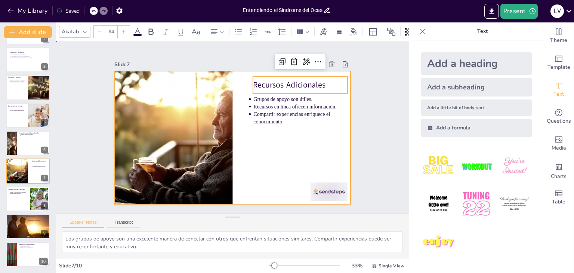
click at [281, 143] on div at bounding box center [224, 133] width 234 height 272
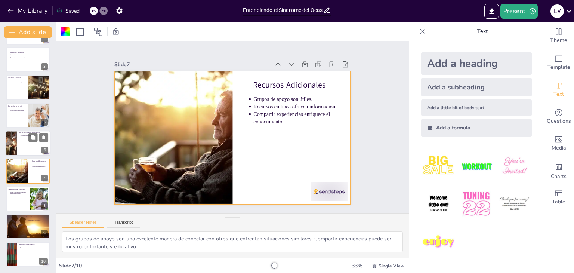
click at [27, 146] on div at bounding box center [28, 143] width 45 height 25
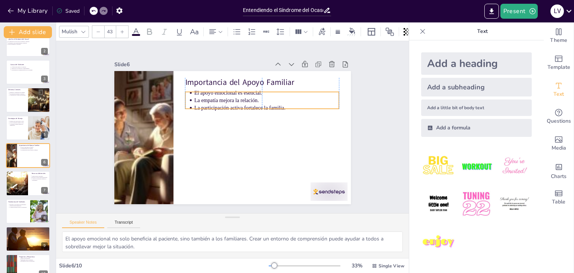
click at [229, 96] on p "La empatía mejora la relación." at bounding box center [271, 107] width 143 height 37
click at [21, 128] on div at bounding box center [28, 127] width 45 height 25
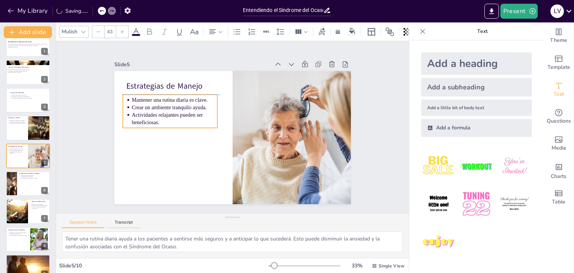
click at [248, 117] on ul "Mantener una rutina diaria es clave. Crear un ambiente tranquilo ayuda. Activid…" at bounding box center [296, 136] width 97 height 39
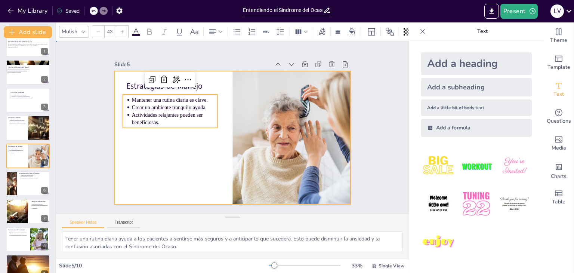
click at [154, 154] on div at bounding box center [225, 134] width 265 height 257
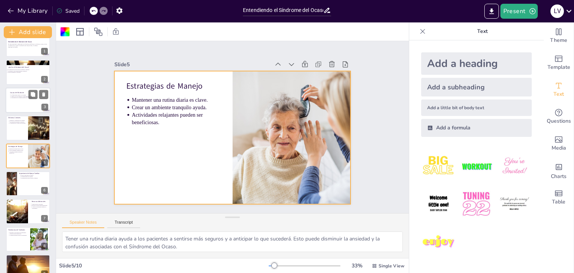
click at [24, 102] on div at bounding box center [28, 100] width 45 height 25
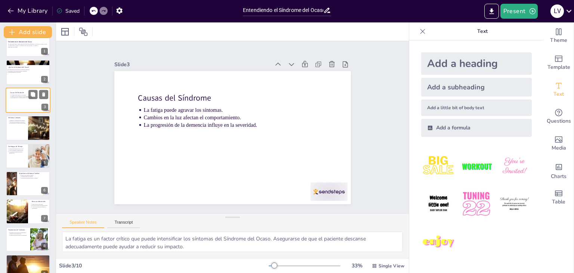
scroll to position [0, 0]
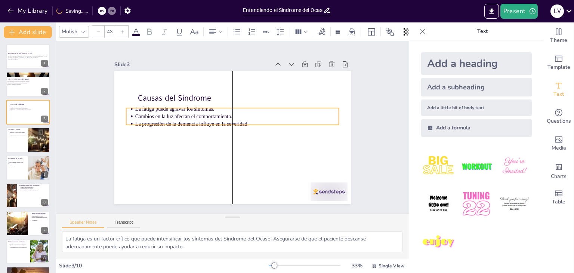
drag, startPoint x: 183, startPoint y: 108, endPoint x: 175, endPoint y: 107, distance: 7.9
click at [175, 107] on p "La fatiga puede agravar los síntomas." at bounding box center [246, 115] width 169 height 126
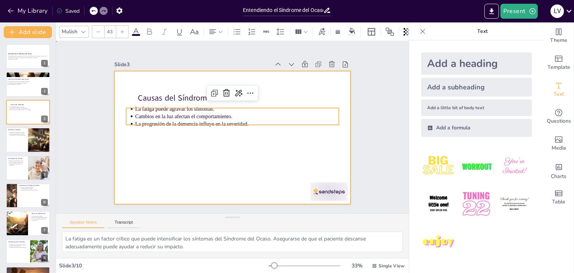
click at [183, 158] on div at bounding box center [224, 133] width 234 height 272
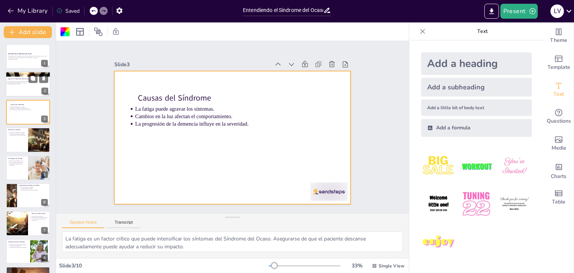
click at [22, 81] on p "El Síndrome del Ocaso provoca confusión y agitación." at bounding box center [26, 81] width 39 height 1
type textarea "El Síndrome del Ocaso es más que una simple confusión; es una experiencia angus…"
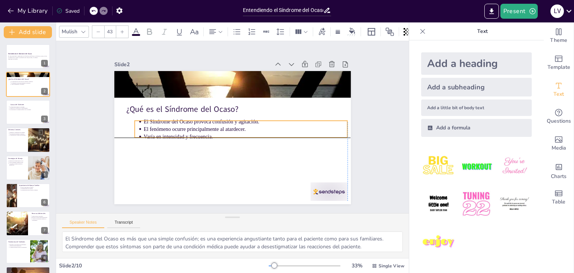
drag, startPoint x: 147, startPoint y: 126, endPoint x: 163, endPoint y: 128, distance: 16.5
click at [176, 128] on p "El fenómeno ocurre principalmente al atardecer." at bounding box center [239, 138] width 126 height 169
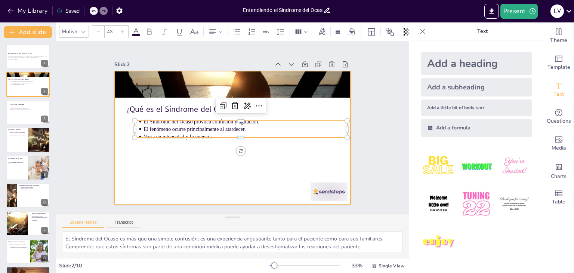
click at [196, 159] on div at bounding box center [224, 134] width 247 height 270
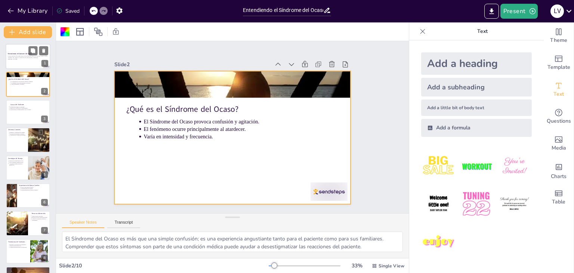
click at [17, 63] on div at bounding box center [28, 56] width 45 height 25
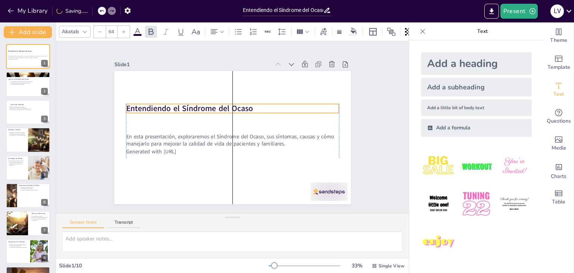
drag, startPoint x: 175, startPoint y: 120, endPoint x: 175, endPoint y: 104, distance: 15.3
click at [175, 104] on strong "Entendiendo el Síndrome del Ocaso" at bounding box center [194, 100] width 126 height 37
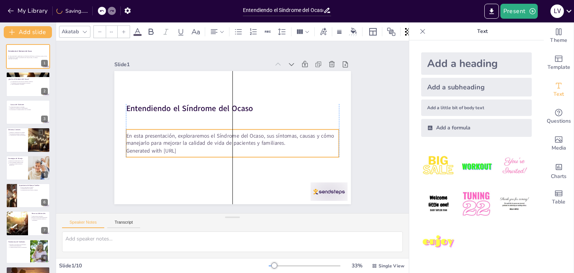
type input "43"
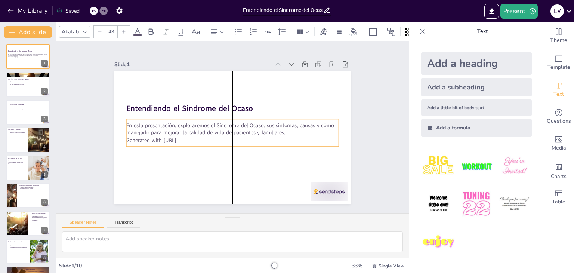
drag, startPoint x: 174, startPoint y: 136, endPoint x: 171, endPoint y: 125, distance: 11.6
click at [171, 125] on p "En esta presentación, exploraremos el Síndrome del Ocaso, sus síntomas, causas …" at bounding box center [230, 128] width 137 height 181
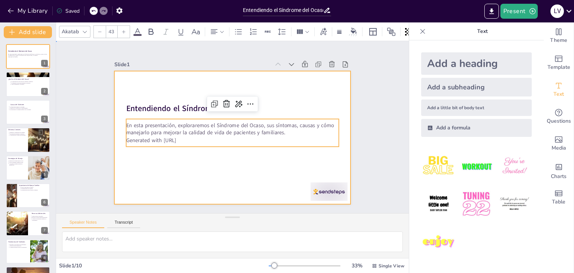
click at [186, 162] on div at bounding box center [223, 123] width 218 height 270
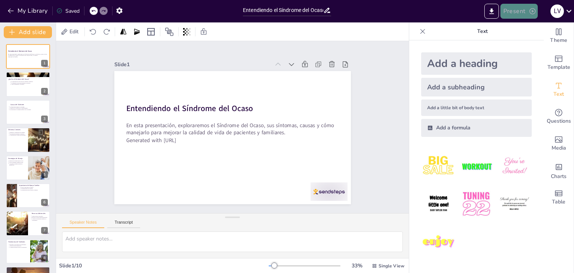
click at [528, 14] on button "Present" at bounding box center [519, 11] width 37 height 15
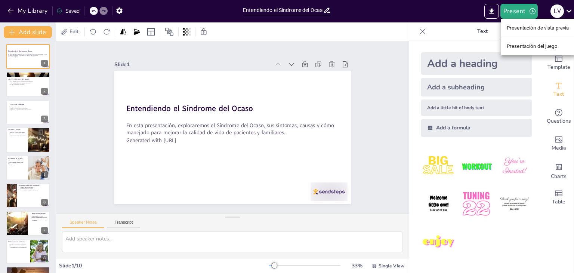
click at [531, 29] on font "Presentación de vista previa" at bounding box center [538, 28] width 62 height 6
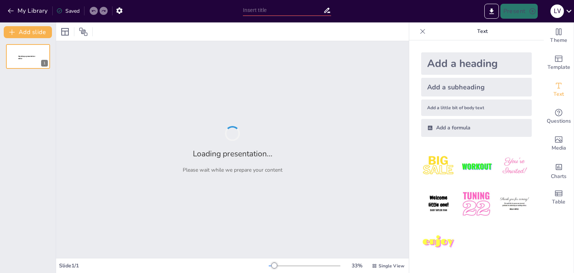
type input "Entendiendo el Síndrome del Ocaso: Lo Que Debes Saber"
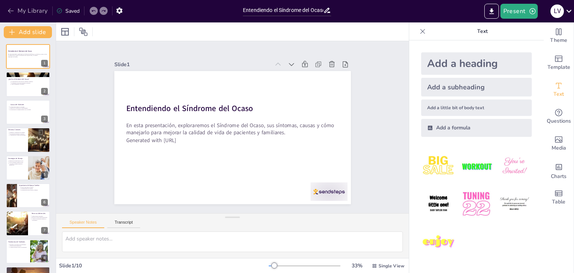
click at [27, 14] on button "My Library" at bounding box center [28, 11] width 45 height 12
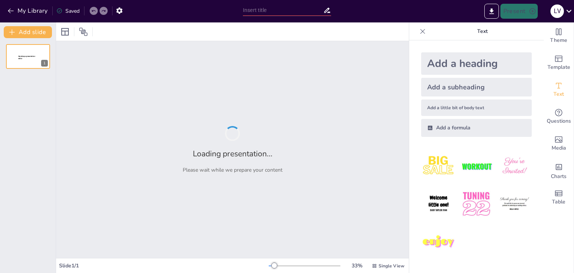
type input "Entendiendo el Síndrome del Ocaso: Lo Que Debes Saber"
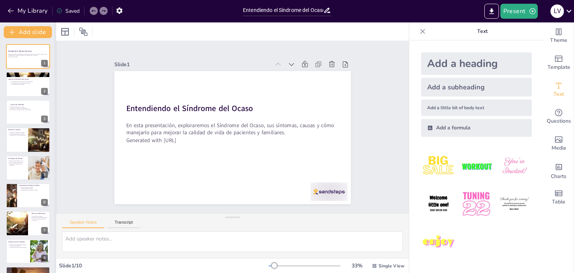
click at [54, 155] on div "Add slide Entendiendo el Síndrome del Ocaso En esta presentación, exploraremos …" at bounding box center [28, 147] width 56 height 251
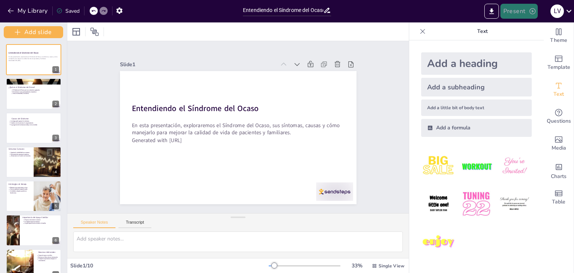
click at [531, 13] on icon "button" at bounding box center [533, 11] width 6 height 6
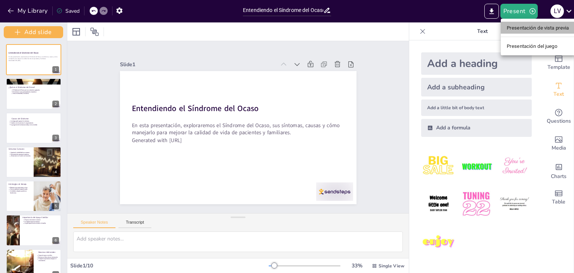
click at [530, 28] on font "Presentación de vista previa" at bounding box center [538, 28] width 62 height 6
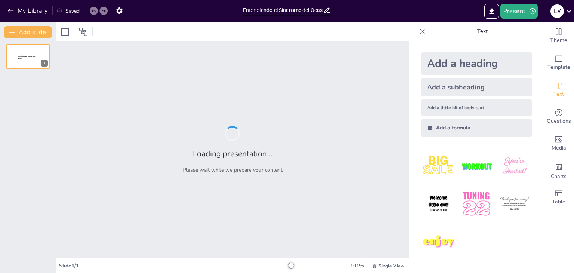
type input "Entendiendo el Síndrome del Ocaso: Lo Que Debes Saber"
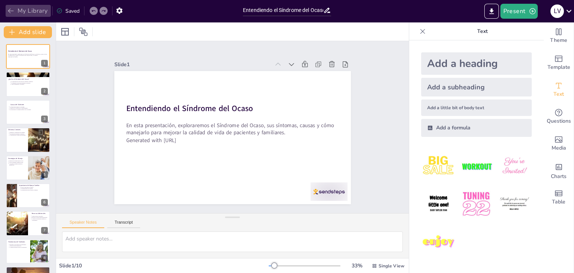
click at [24, 16] on button "My Library" at bounding box center [28, 11] width 45 height 12
